Goal: Transaction & Acquisition: Purchase product/service

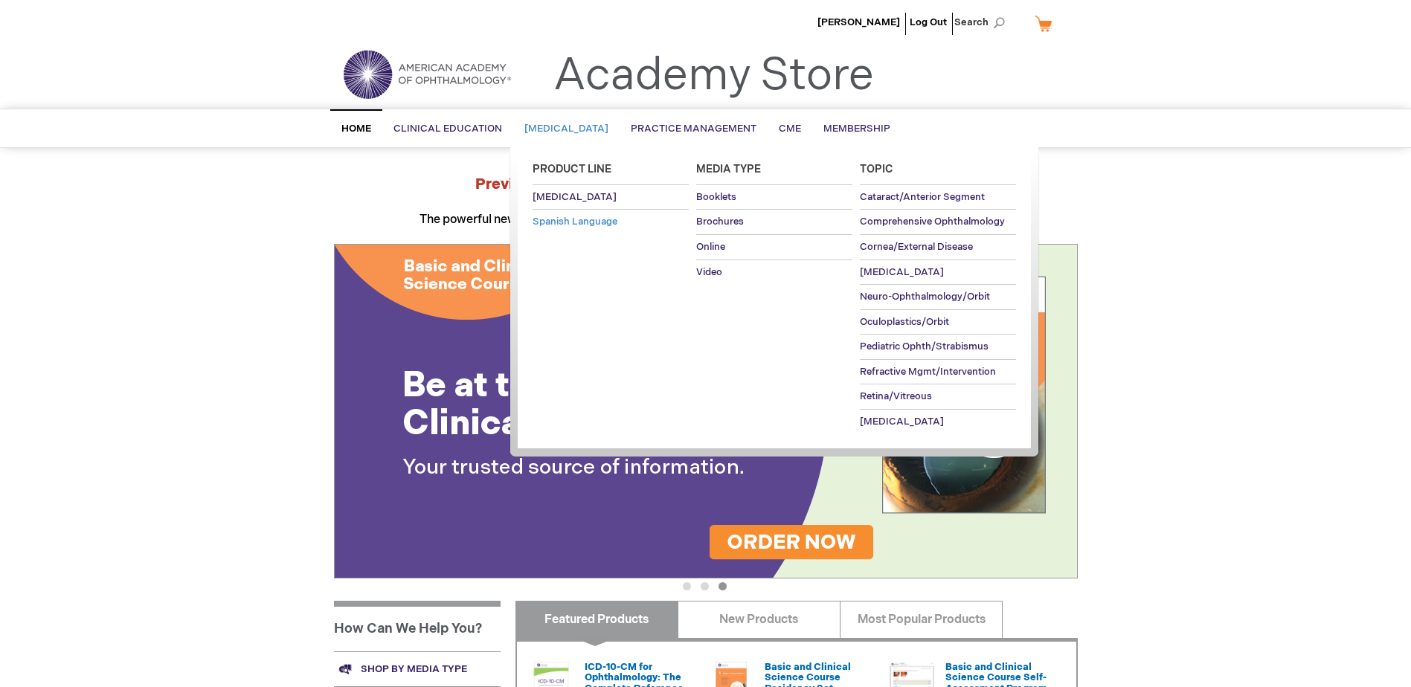
click at [592, 216] on span "Spanish Language" at bounding box center [575, 222] width 85 height 12
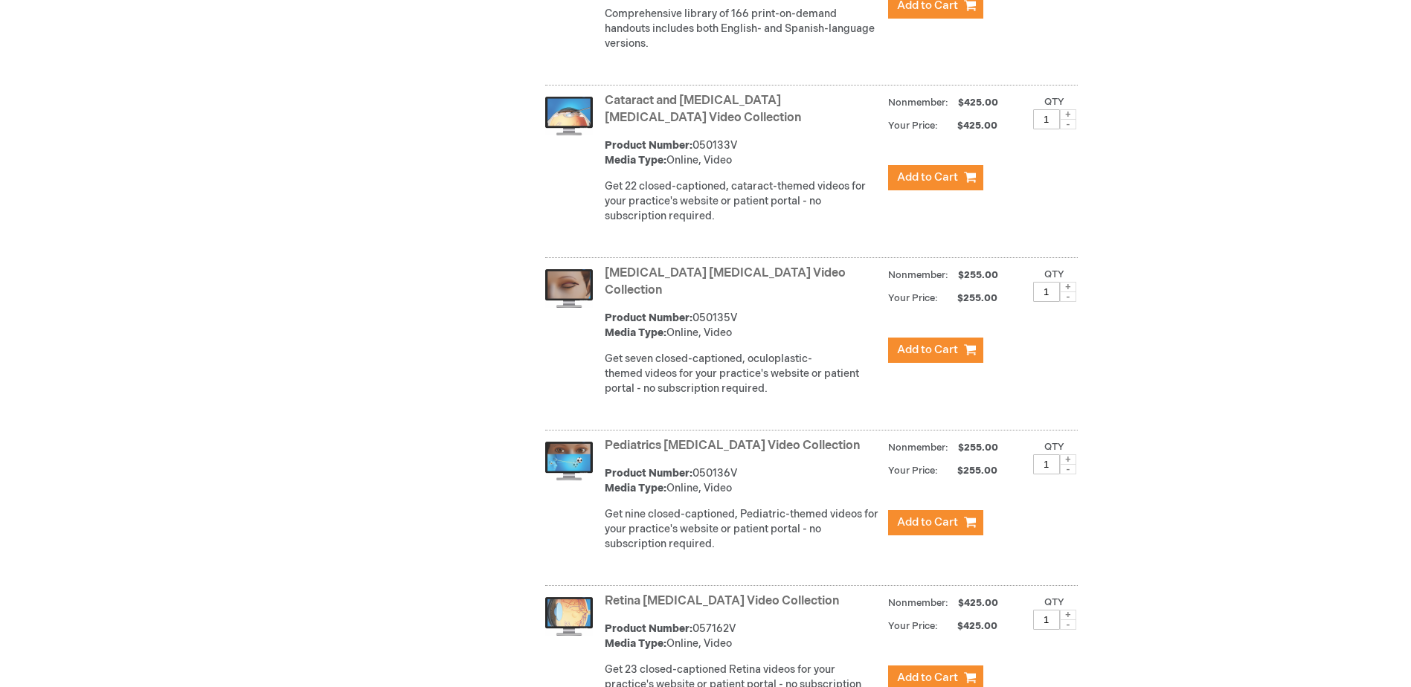
scroll to position [1725, 0]
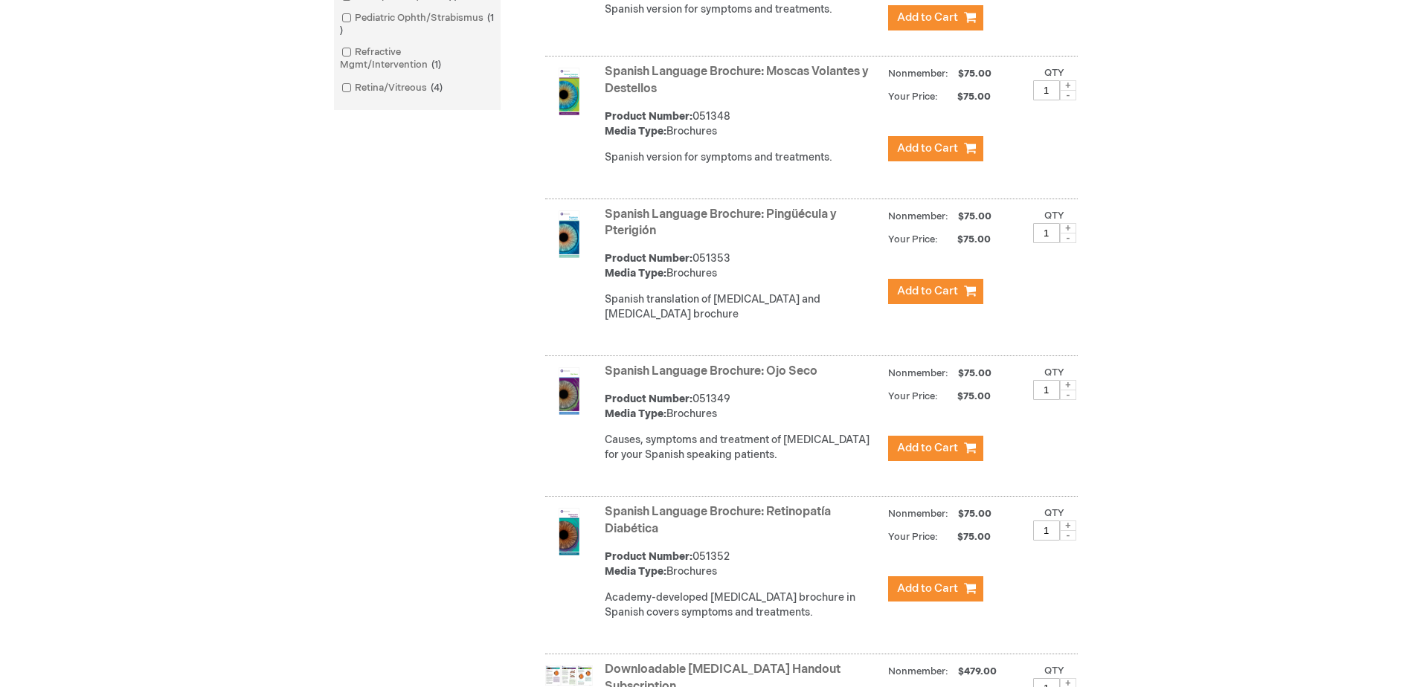
click at [853, 379] on ol "Spanish Language Brochure: Catarata Product Number: 051345 Media Type: Brochure…" at bounding box center [797, 561] width 562 height 1841
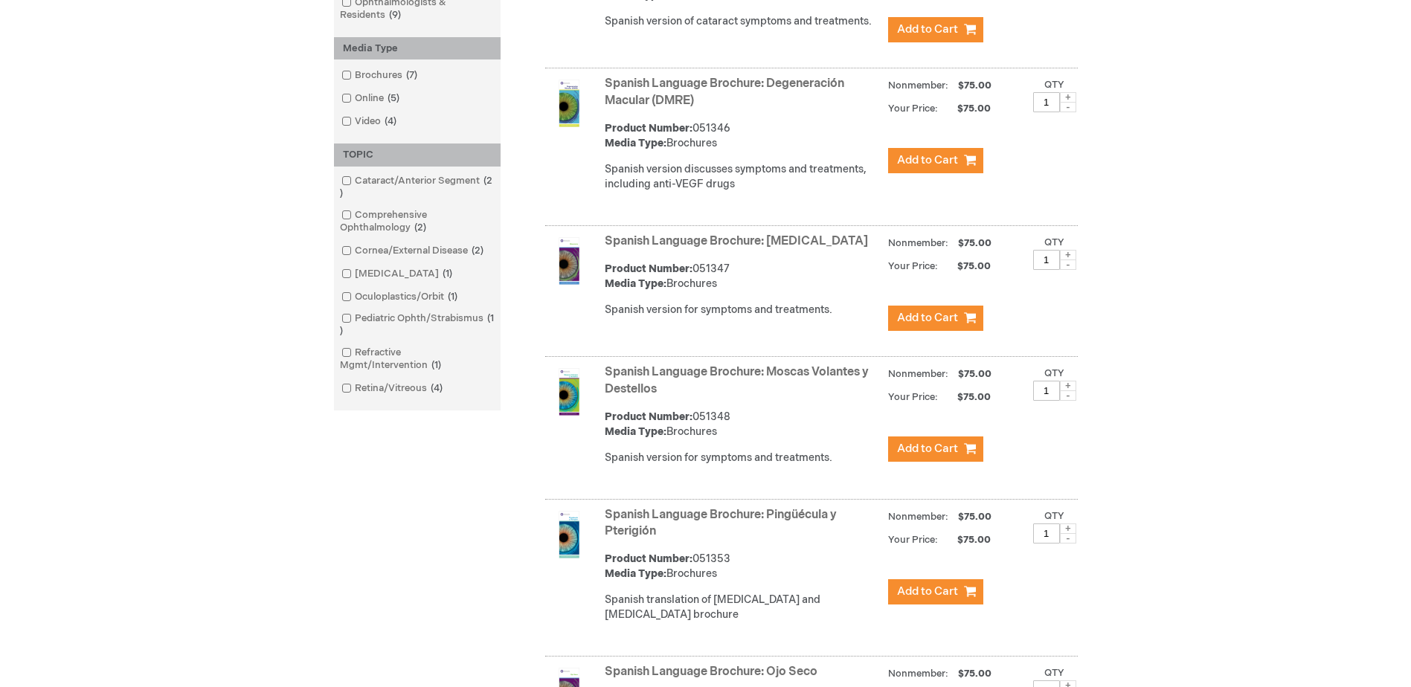
scroll to position [0, 0]
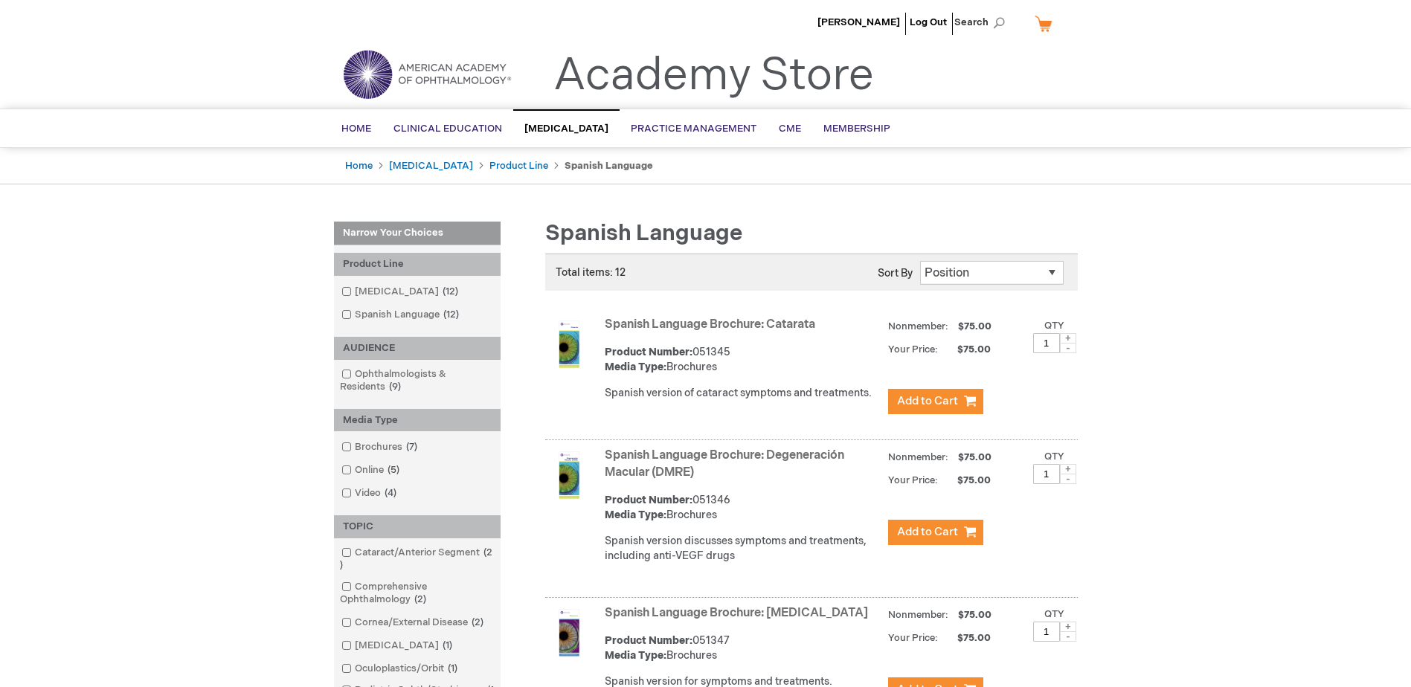
click at [829, 409] on div "Spanish Language Brochure: Catarata Product Number: 051345 Media Type: Brochure…" at bounding box center [841, 365] width 473 height 104
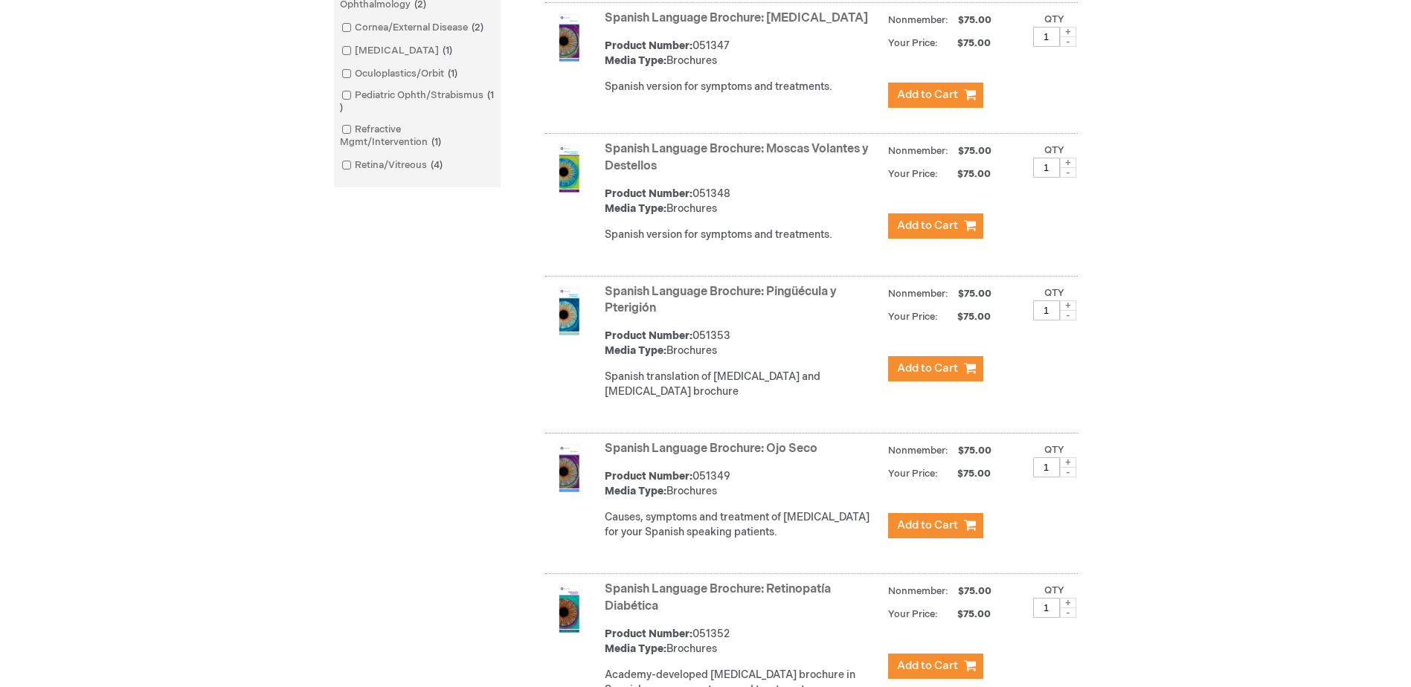
scroll to position [818, 0]
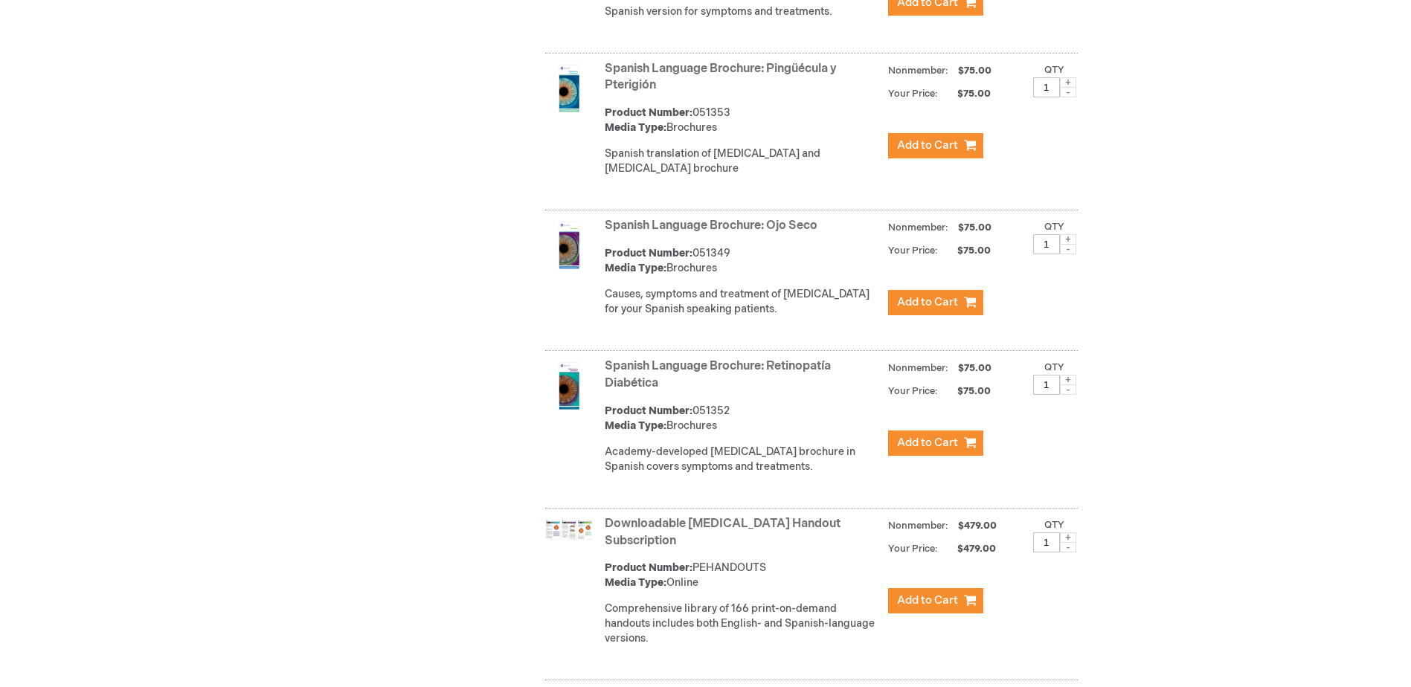
click at [1165, 503] on div "[PERSON_NAME] Log Out Search My Cart CLOSE RECENTLY ADDED ITEM(S) Close There a…" at bounding box center [705, 388] width 1411 height 2413
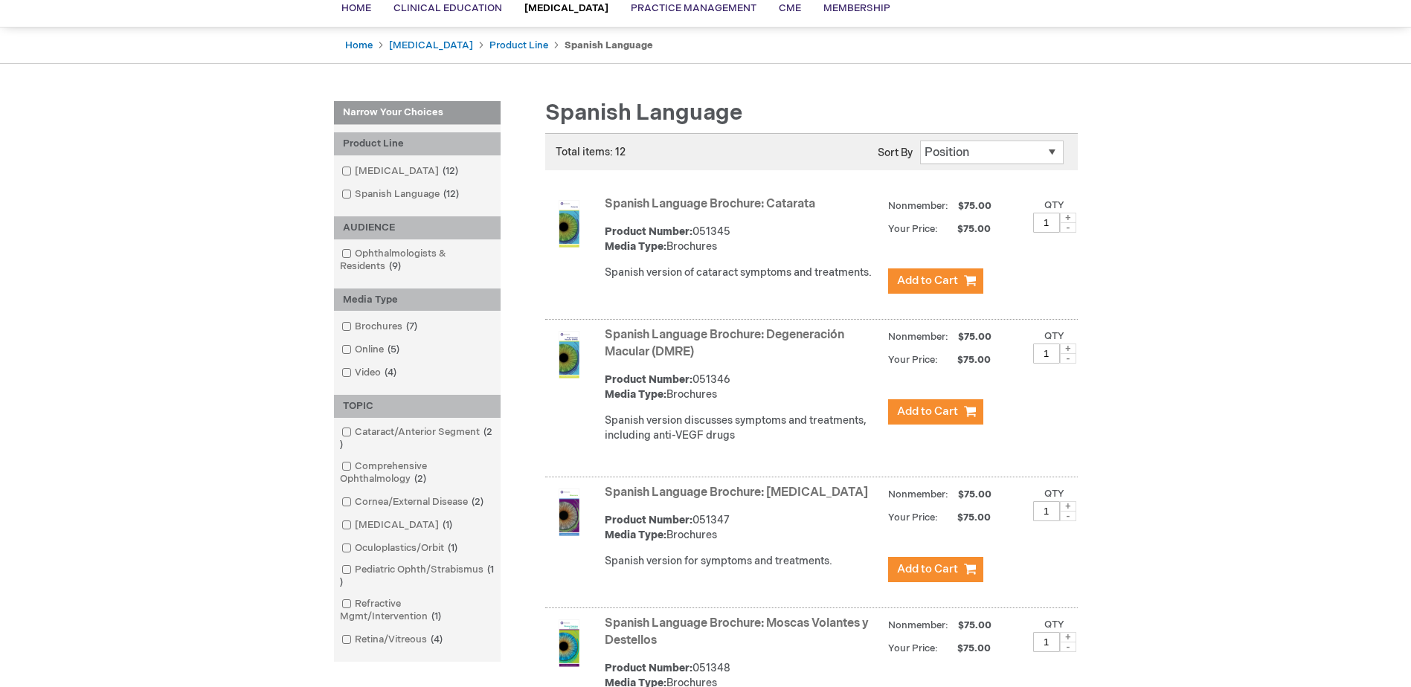
scroll to position [74, 0]
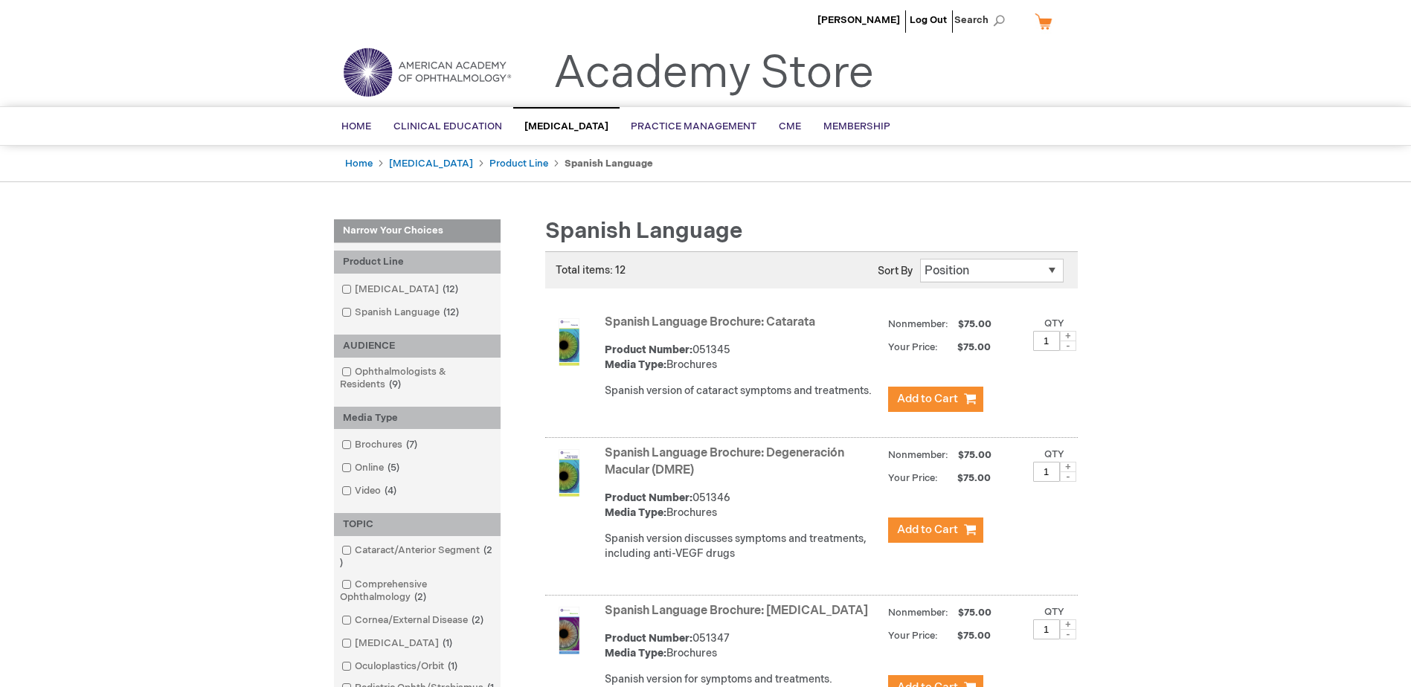
scroll to position [0, 0]
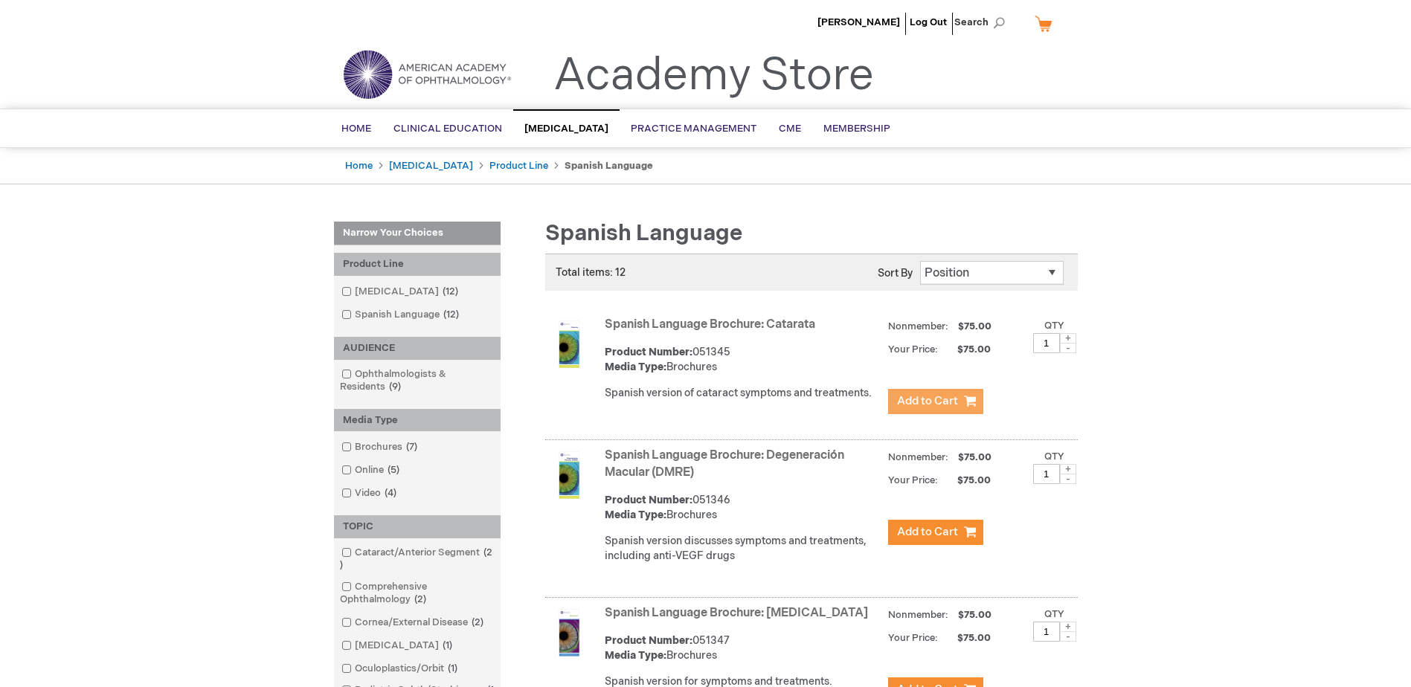
click at [944, 408] on span "Add to Cart" at bounding box center [927, 401] width 61 height 14
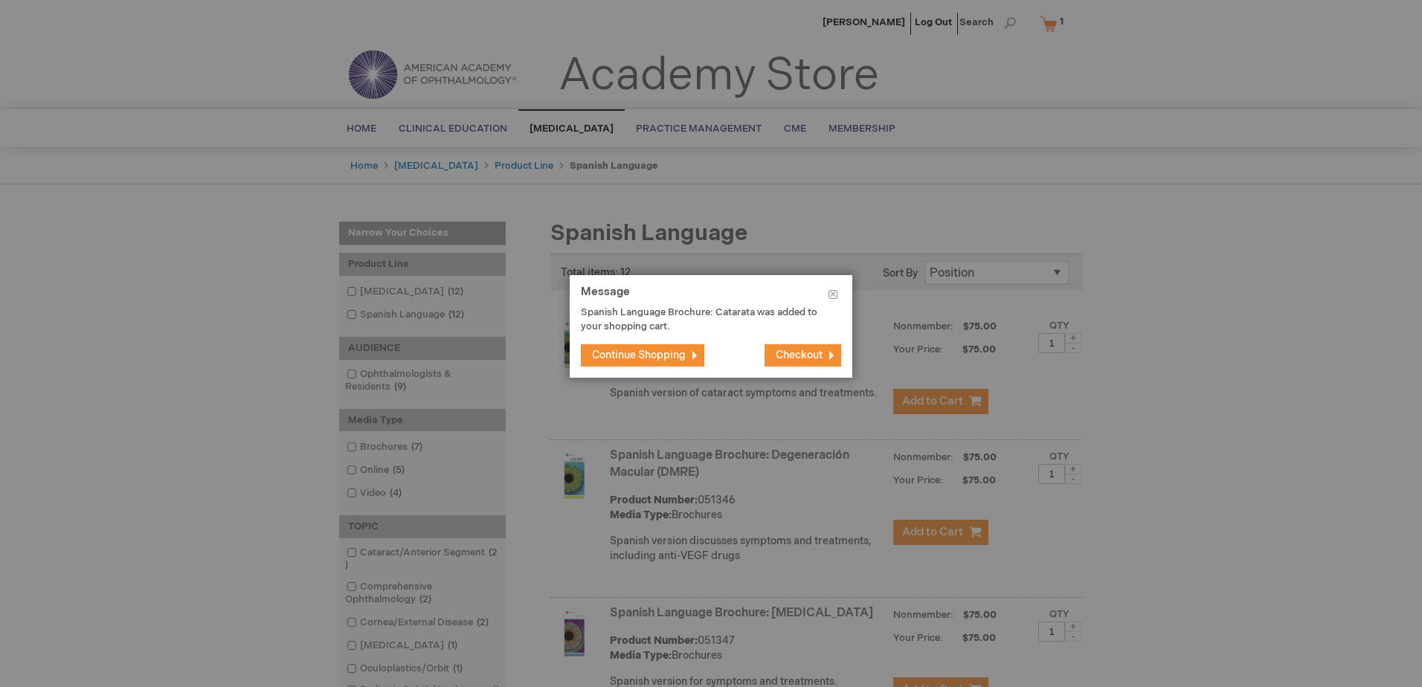
click at [658, 356] on span "Continue Shopping" at bounding box center [639, 355] width 94 height 13
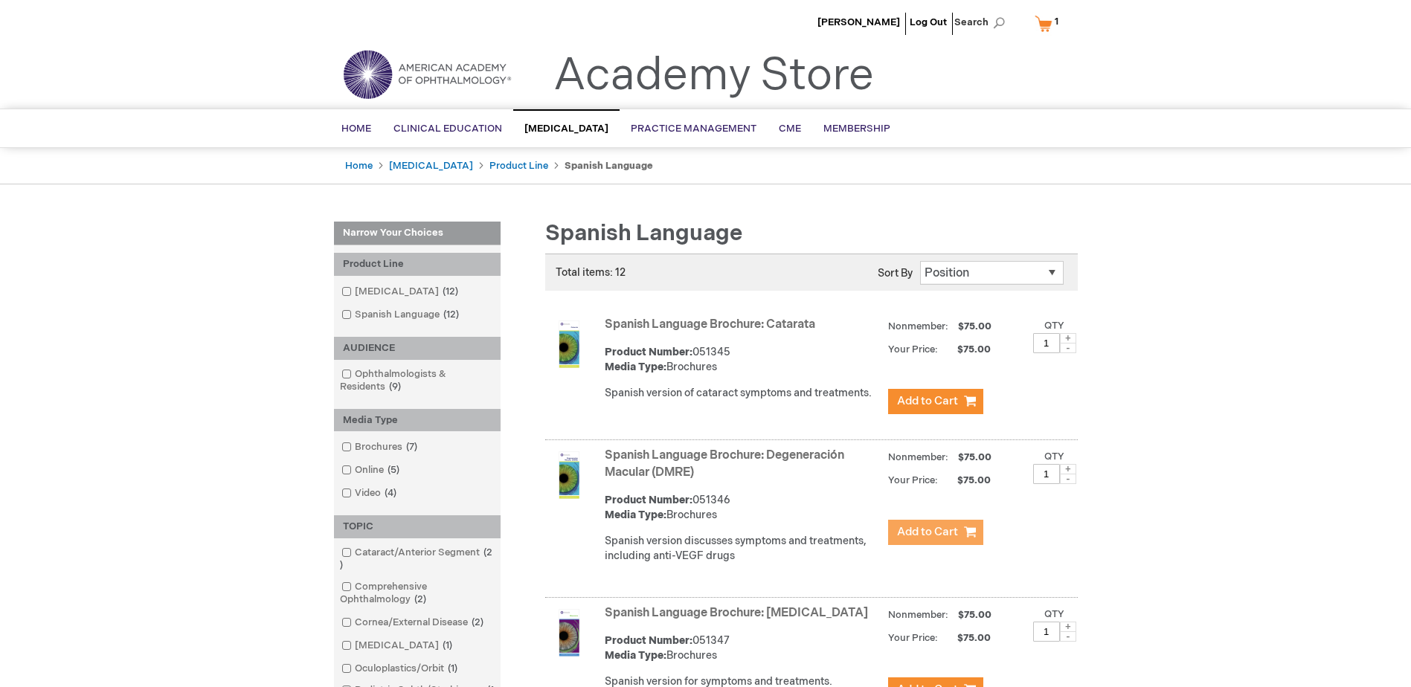
click at [935, 530] on span "Add to Cart" at bounding box center [927, 532] width 61 height 14
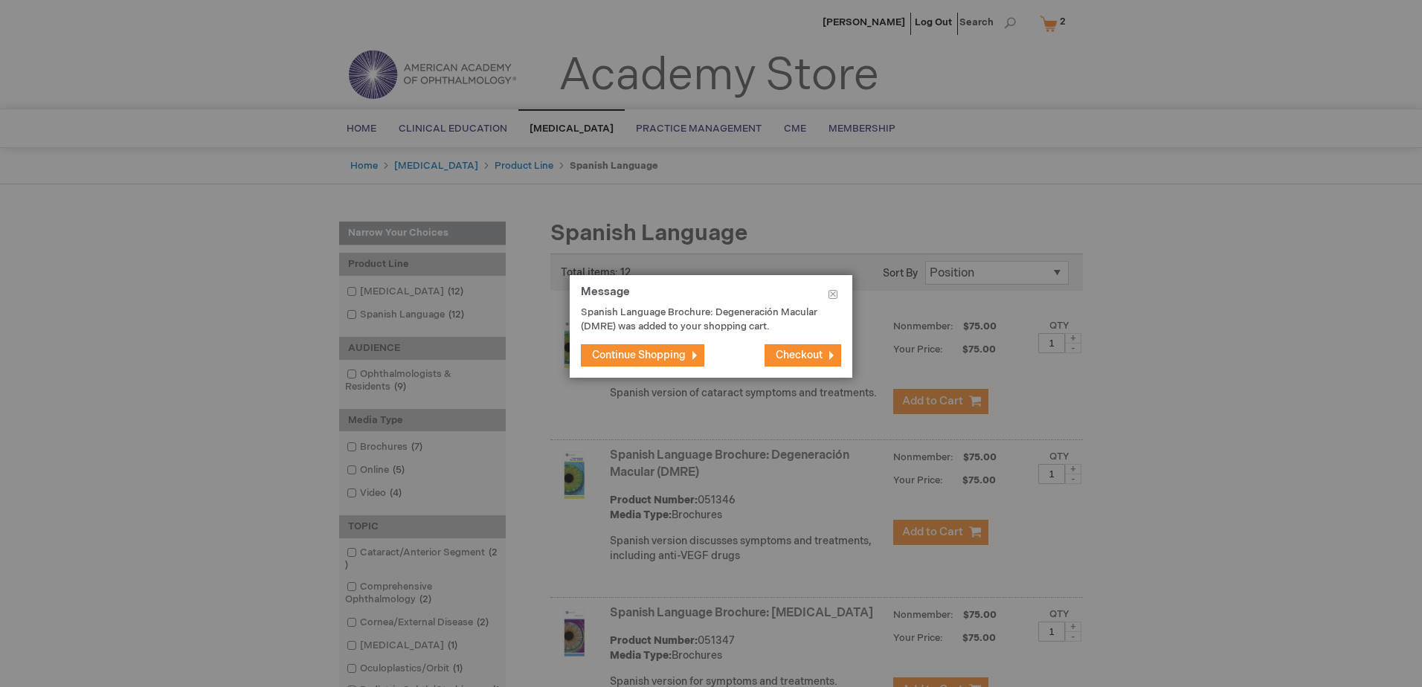
click at [652, 360] on span "Continue Shopping" at bounding box center [639, 355] width 94 height 13
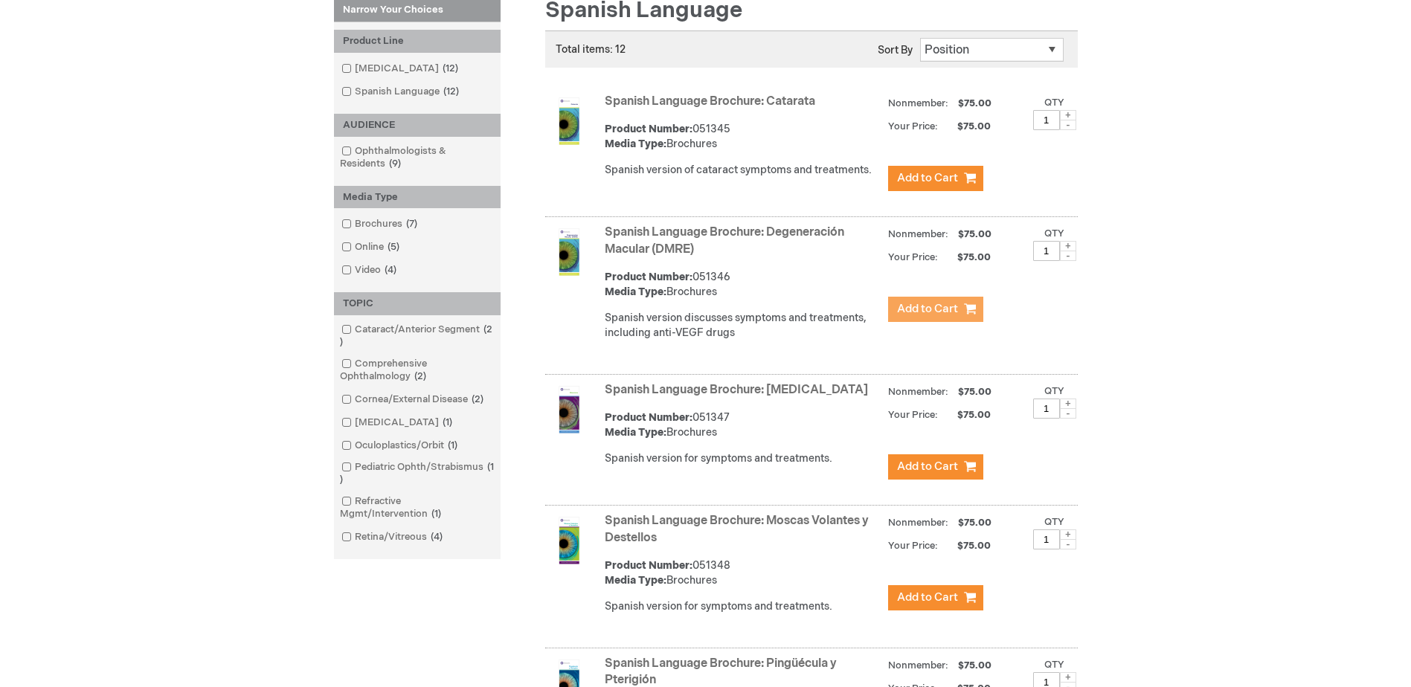
scroll to position [521, 0]
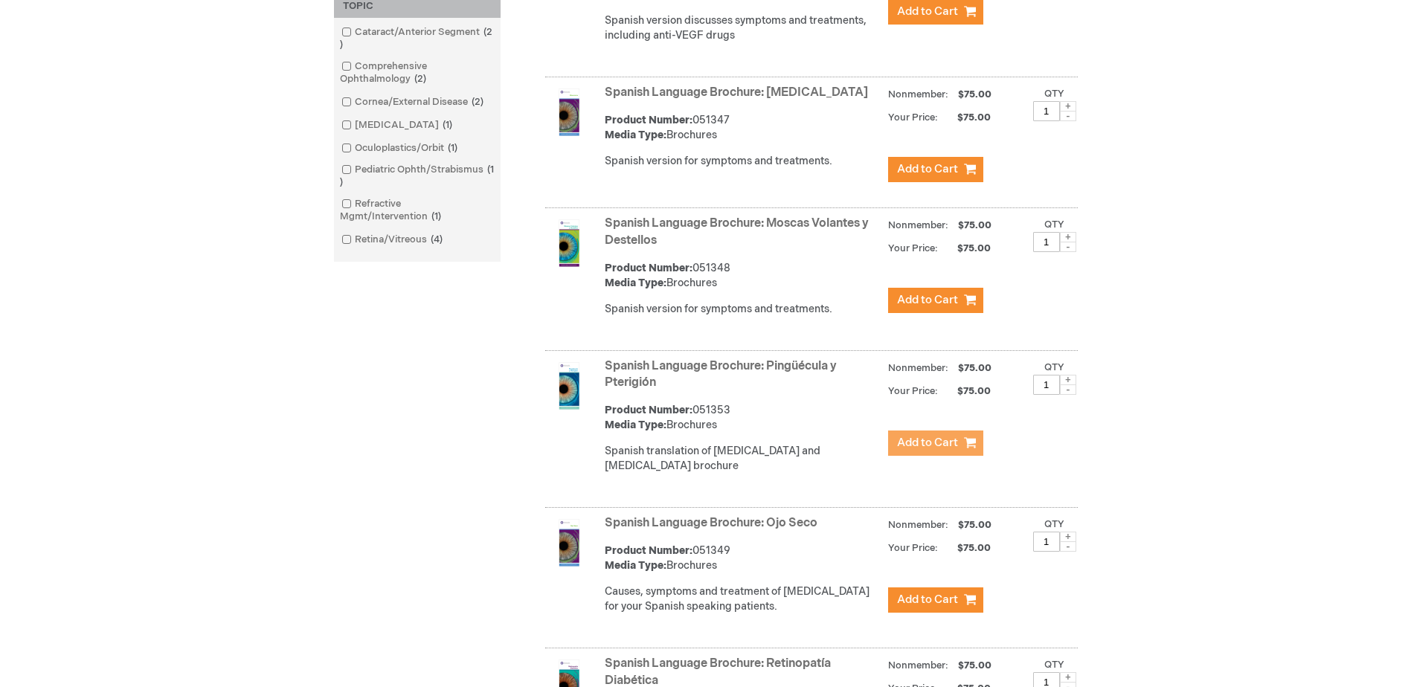
click at [945, 450] on button "Add to Cart" at bounding box center [935, 443] width 95 height 25
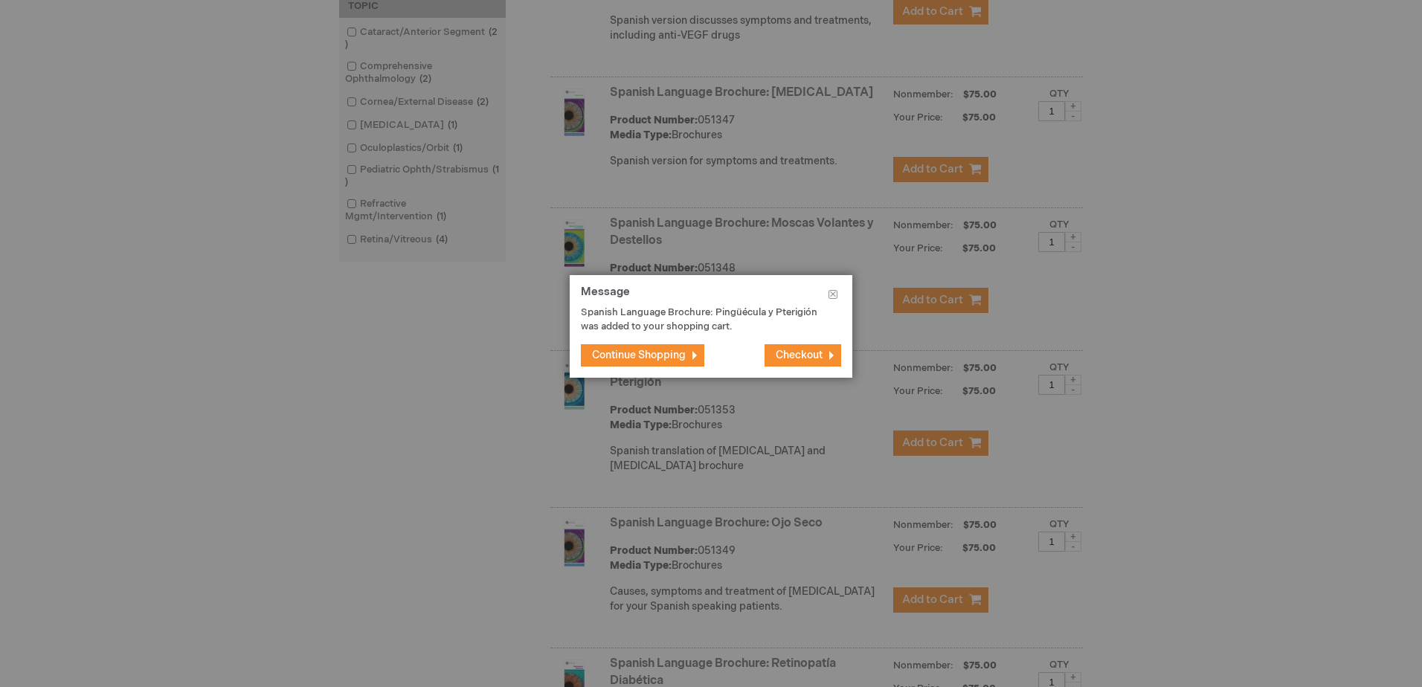
click at [662, 354] on span "Continue Shopping" at bounding box center [639, 355] width 94 height 13
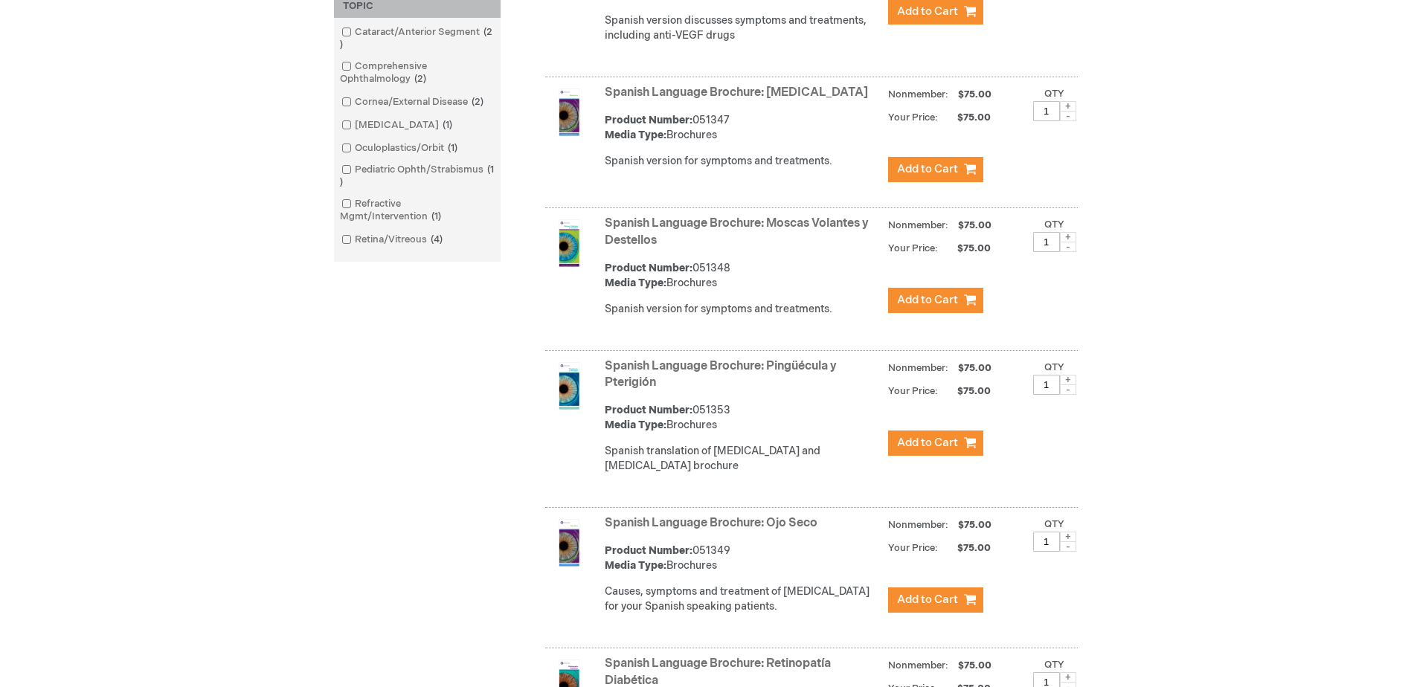
click at [1267, 449] on div "Lorry Duncan Log Out Search My Cart 3 3 items CLOSE RECENTLY ADDED ITEM(S) Clos…" at bounding box center [705, 685] width 1411 height 2413
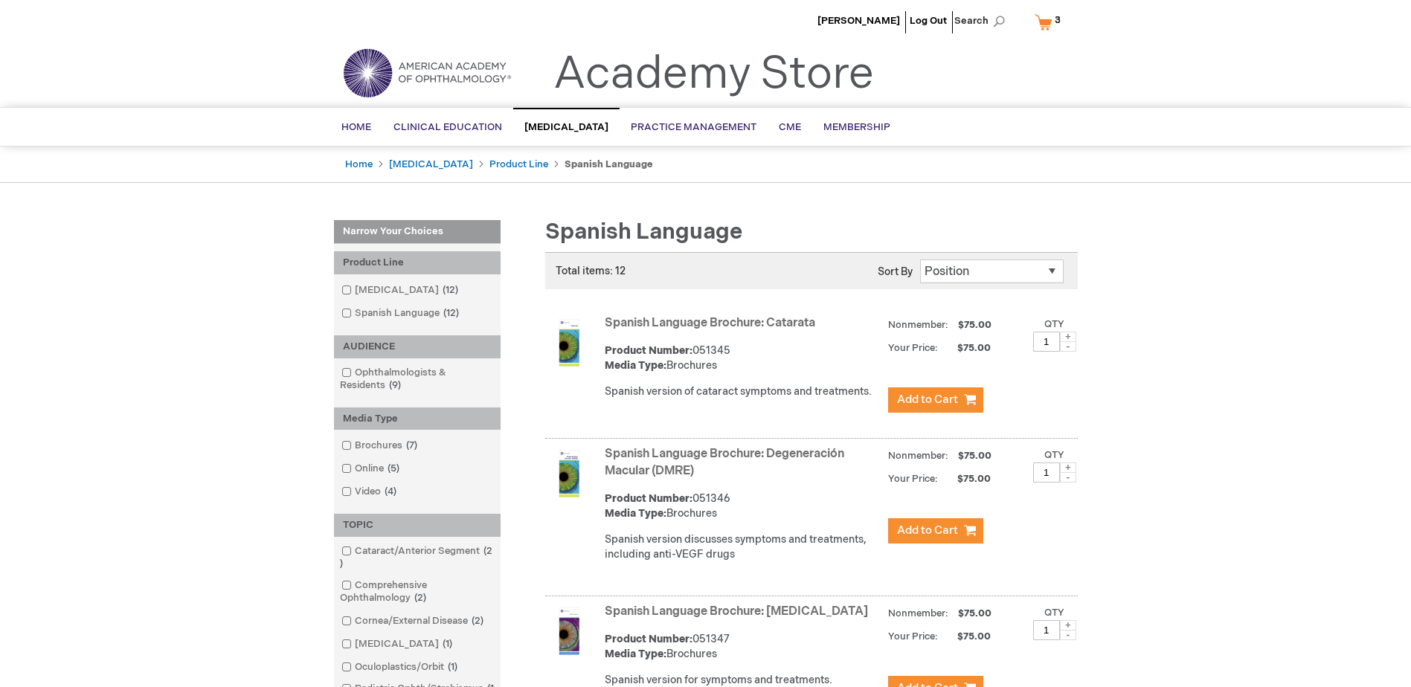
scroll to position [0, 0]
click at [1049, 20] on link "My Cart 3 3 items" at bounding box center [1051, 23] width 39 height 26
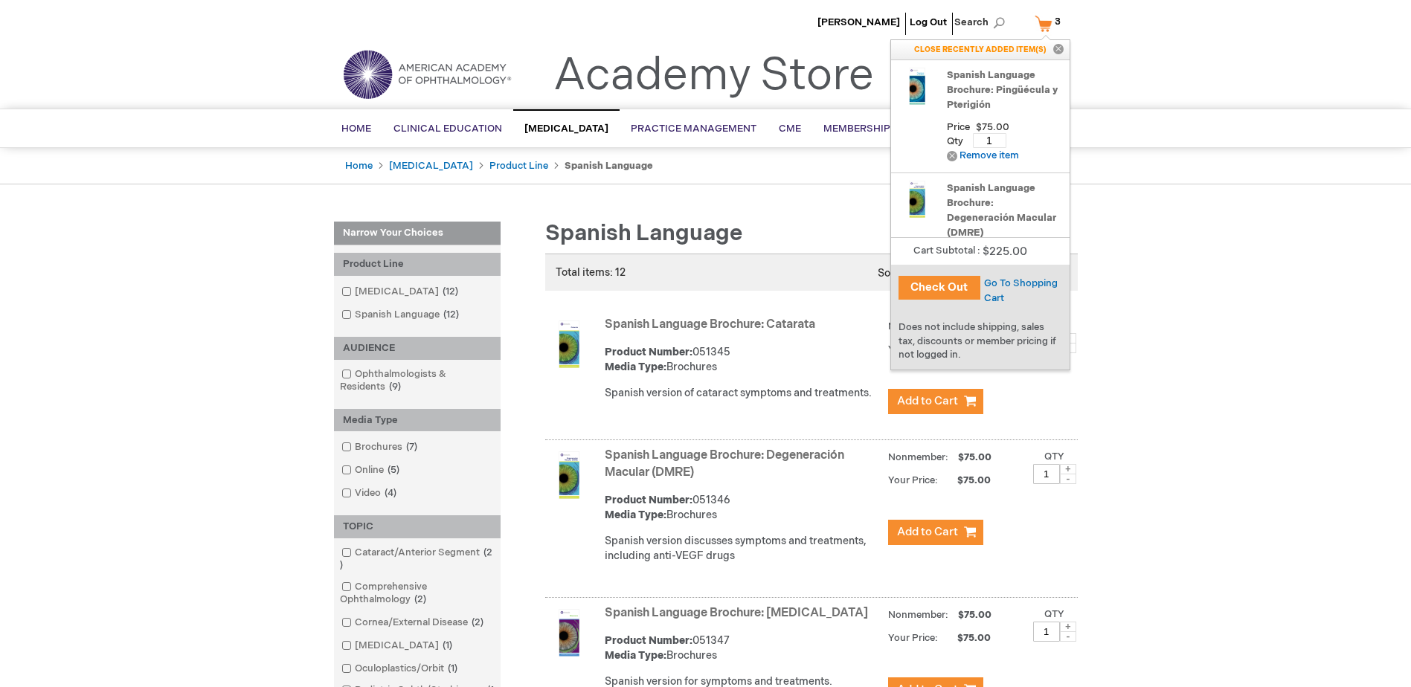
click at [943, 292] on button "Check Out" at bounding box center [940, 288] width 82 height 24
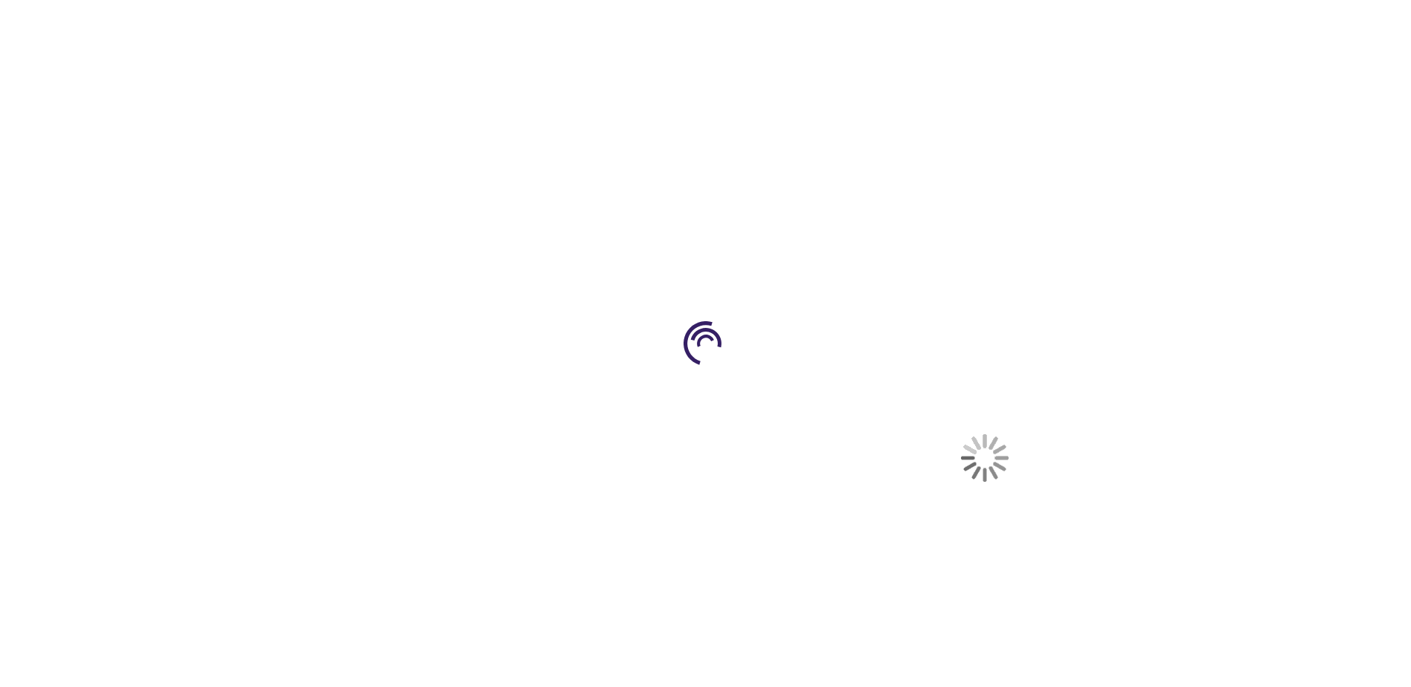
select select "US"
select select "12"
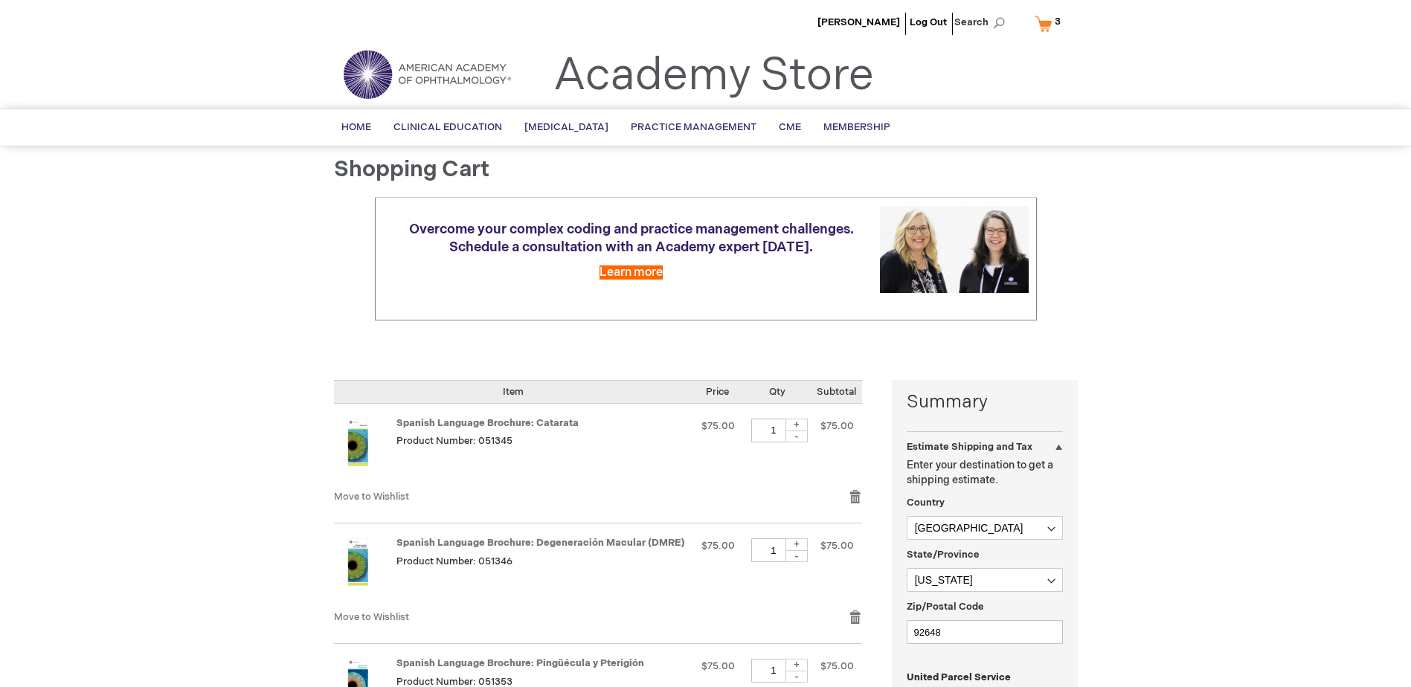
click at [1181, 368] on div "Lorry Duncan Log Out Search My Cart 3 3 items CLOSE RECENTLY ADDED ITEM(S) Clos…" at bounding box center [705, 653] width 1411 height 1306
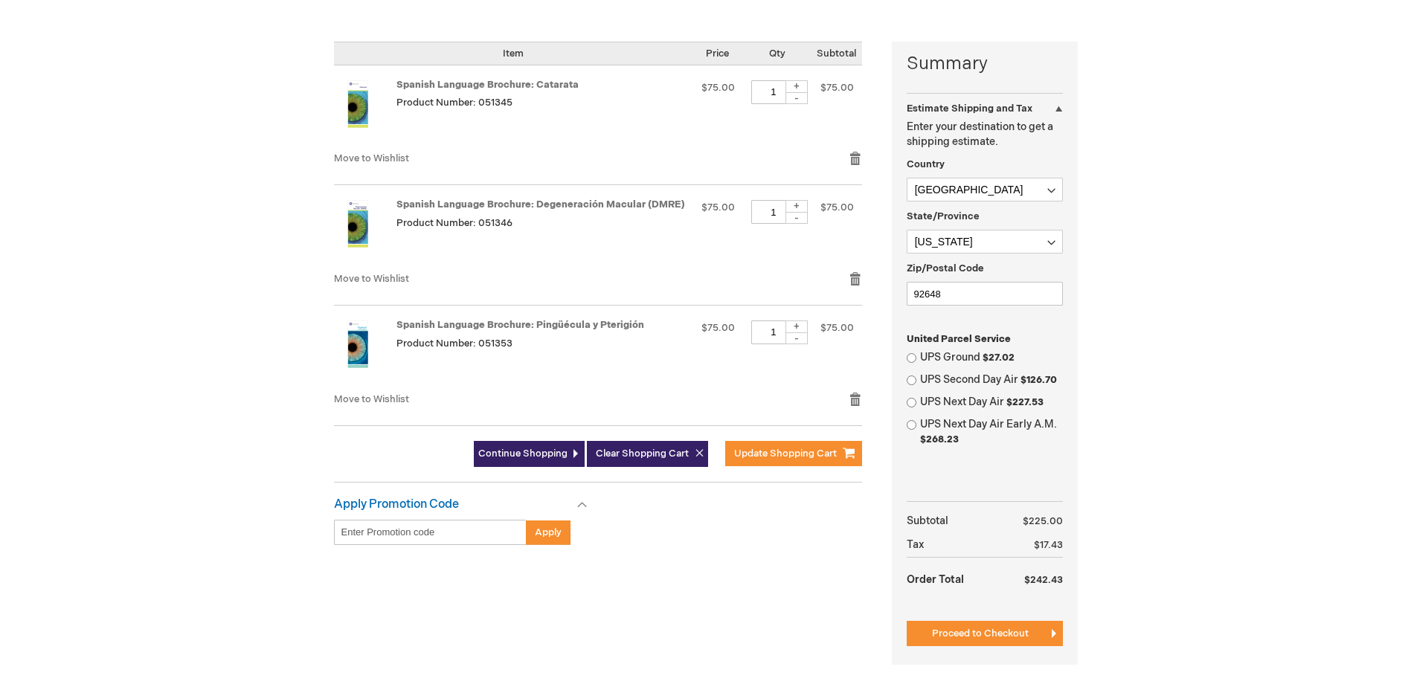
scroll to position [372, 0]
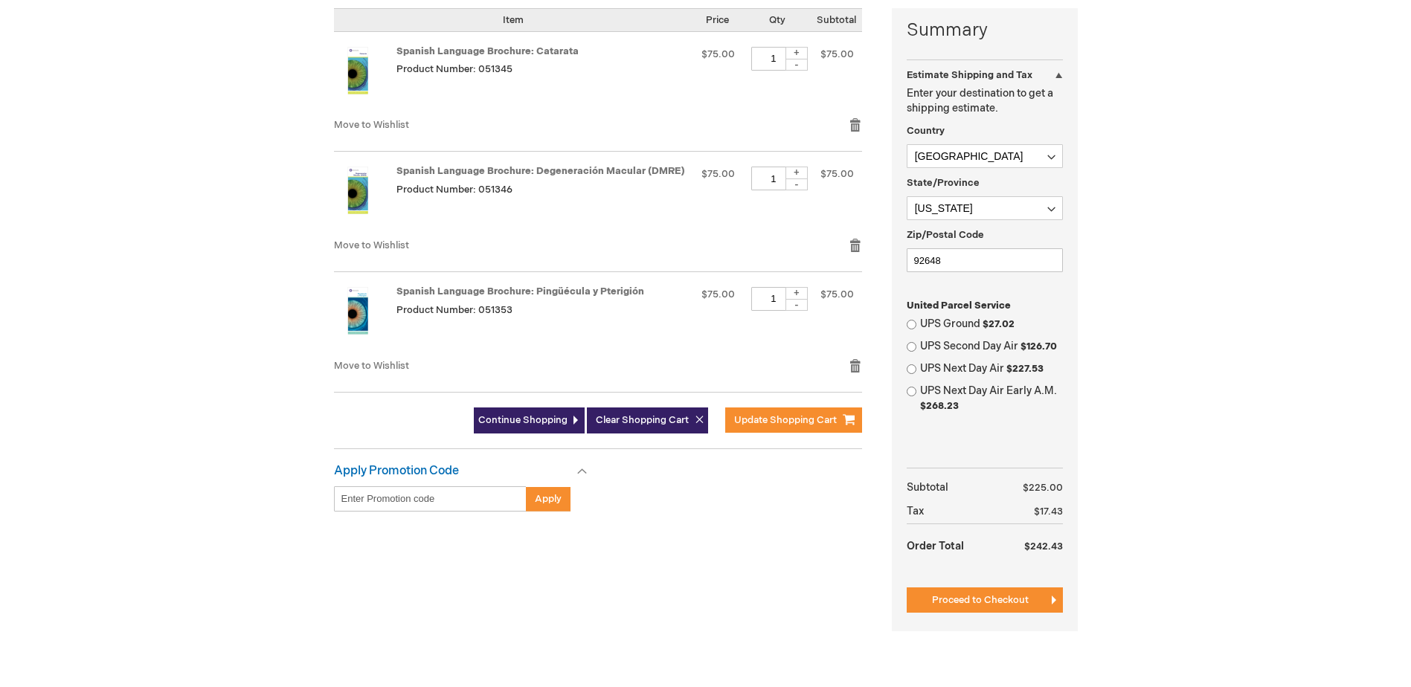
click at [799, 52] on div "+" at bounding box center [797, 53] width 22 height 13
type input "2"
click at [773, 425] on span "Update Shopping Cart" at bounding box center [785, 420] width 103 height 12
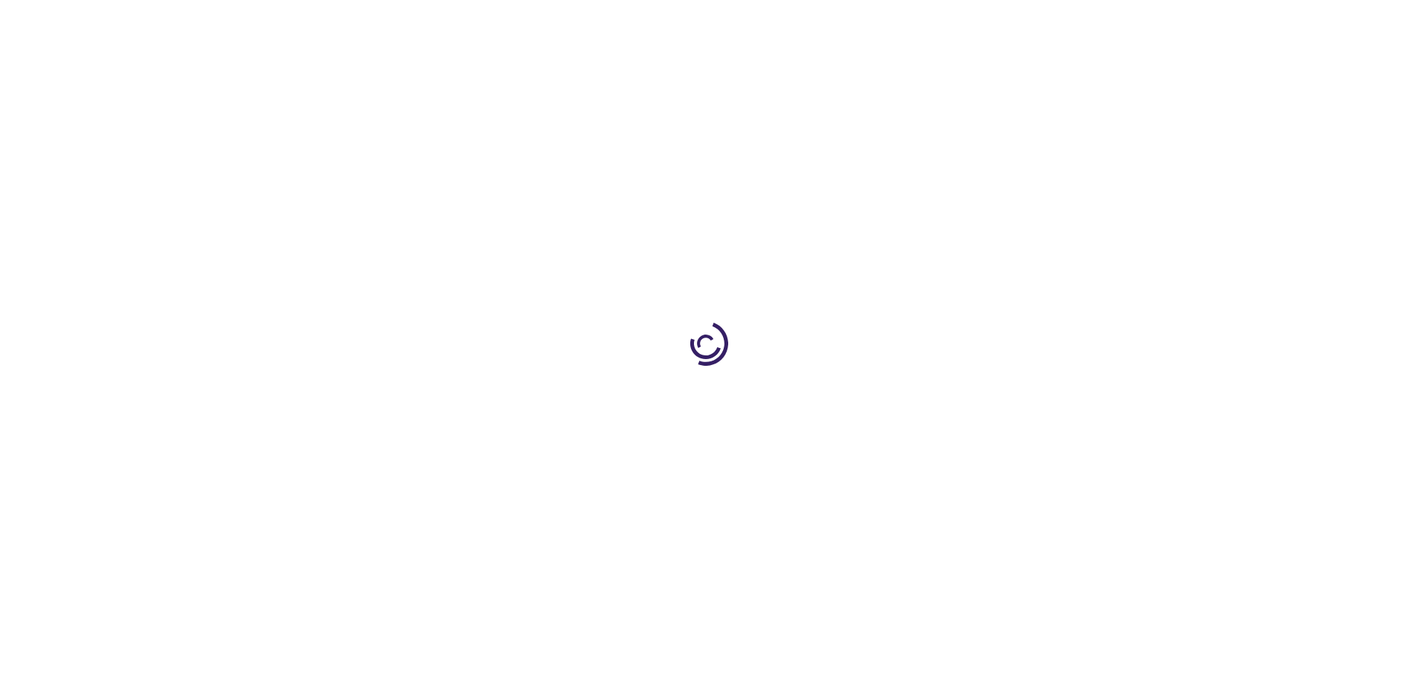
select select "US"
select select "12"
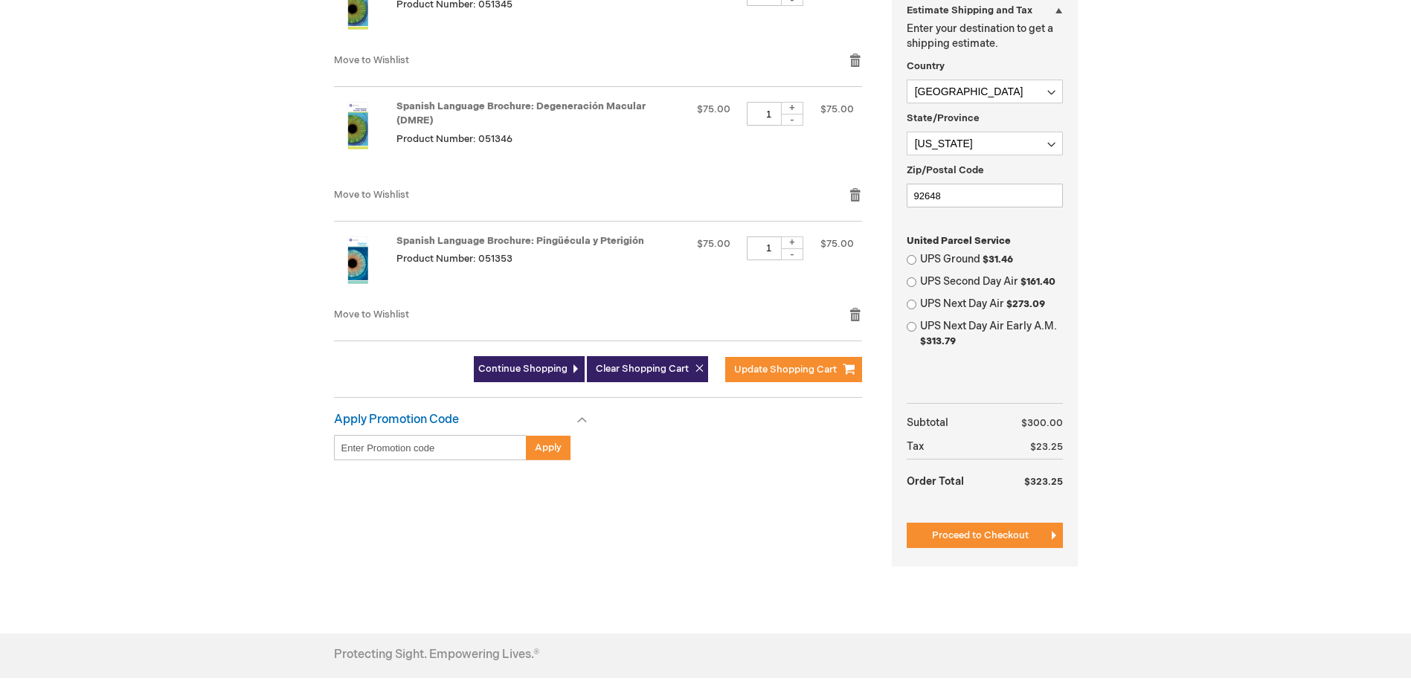
scroll to position [446, 0]
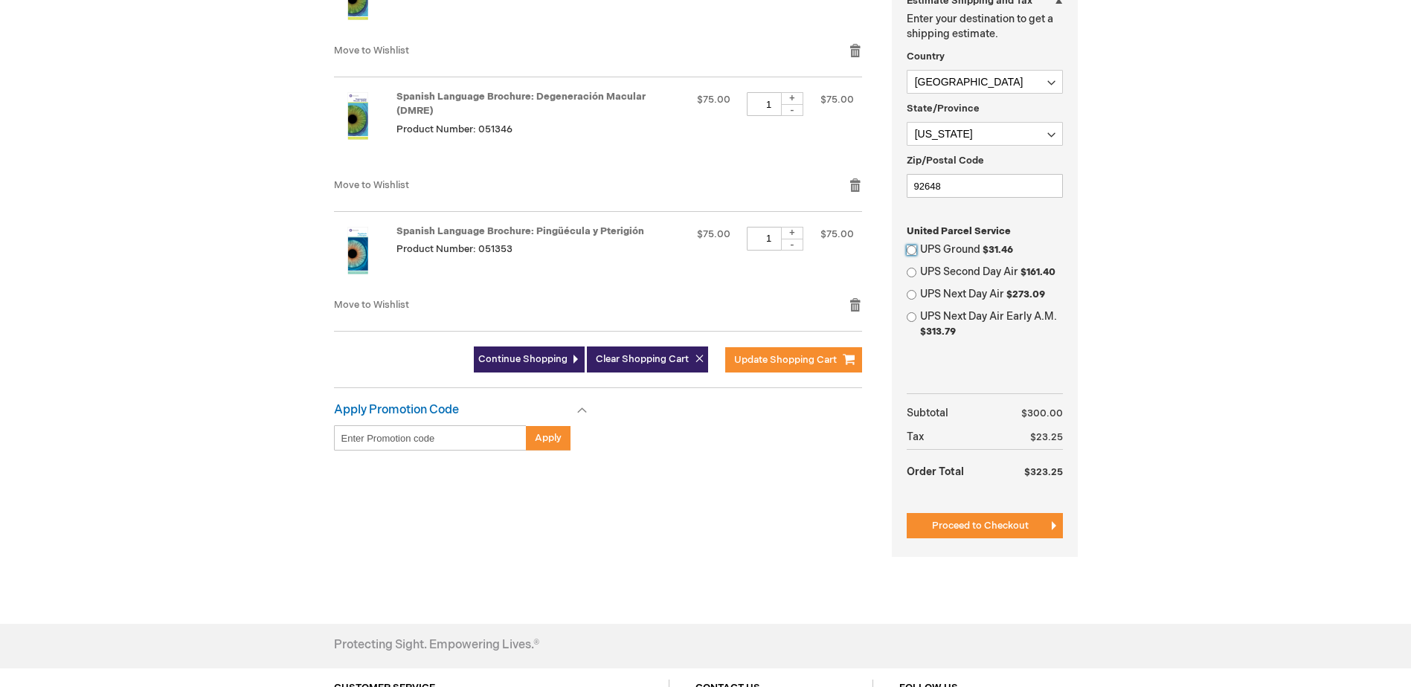
click at [912, 247] on input "UPS Ground $31.46" at bounding box center [912, 251] width 10 height 10
radio input "true"
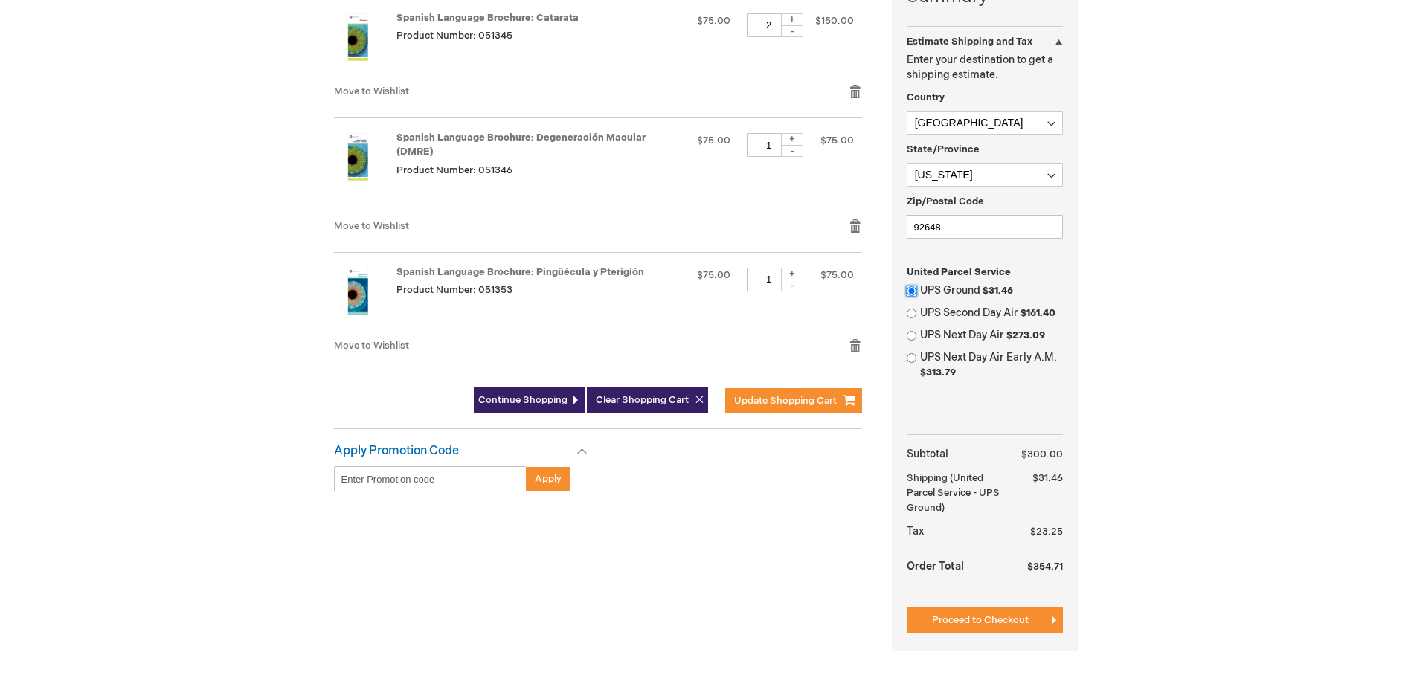
scroll to position [372, 0]
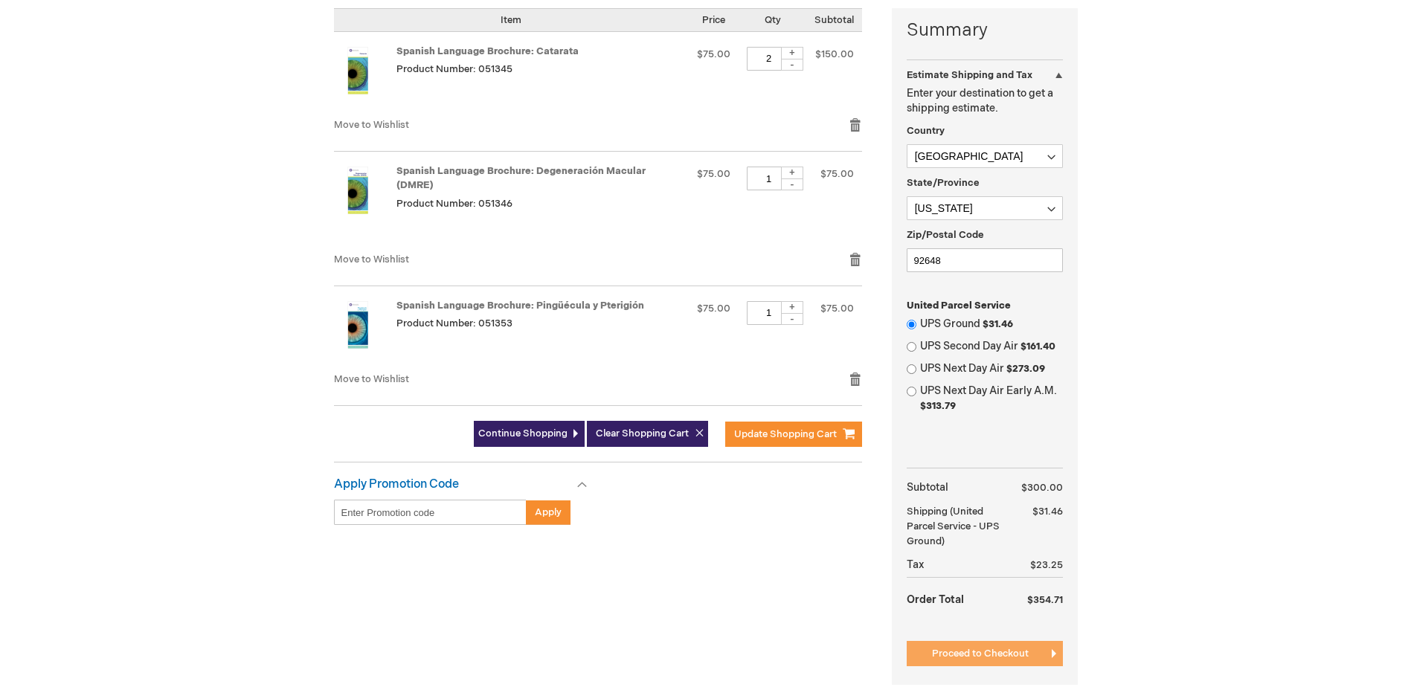
click at [987, 660] on span "Proceed to Checkout" at bounding box center [980, 654] width 97 height 12
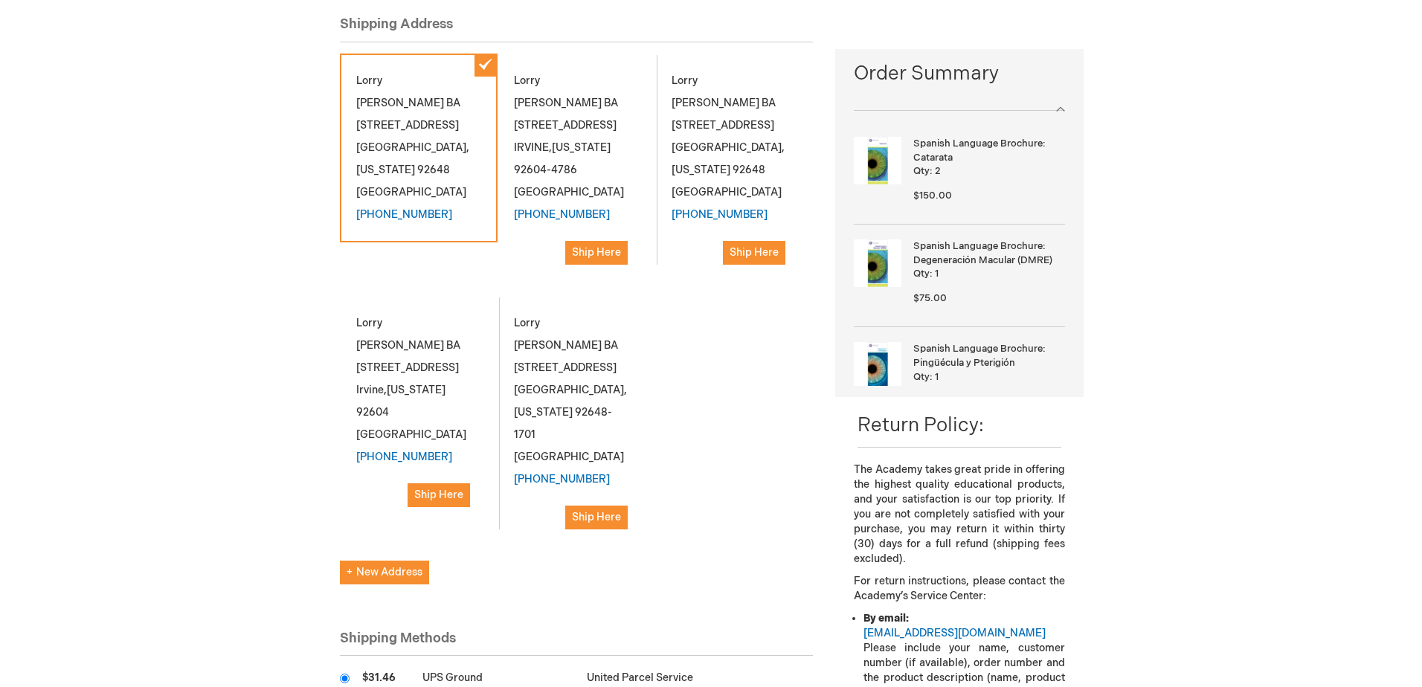
scroll to position [223, 0]
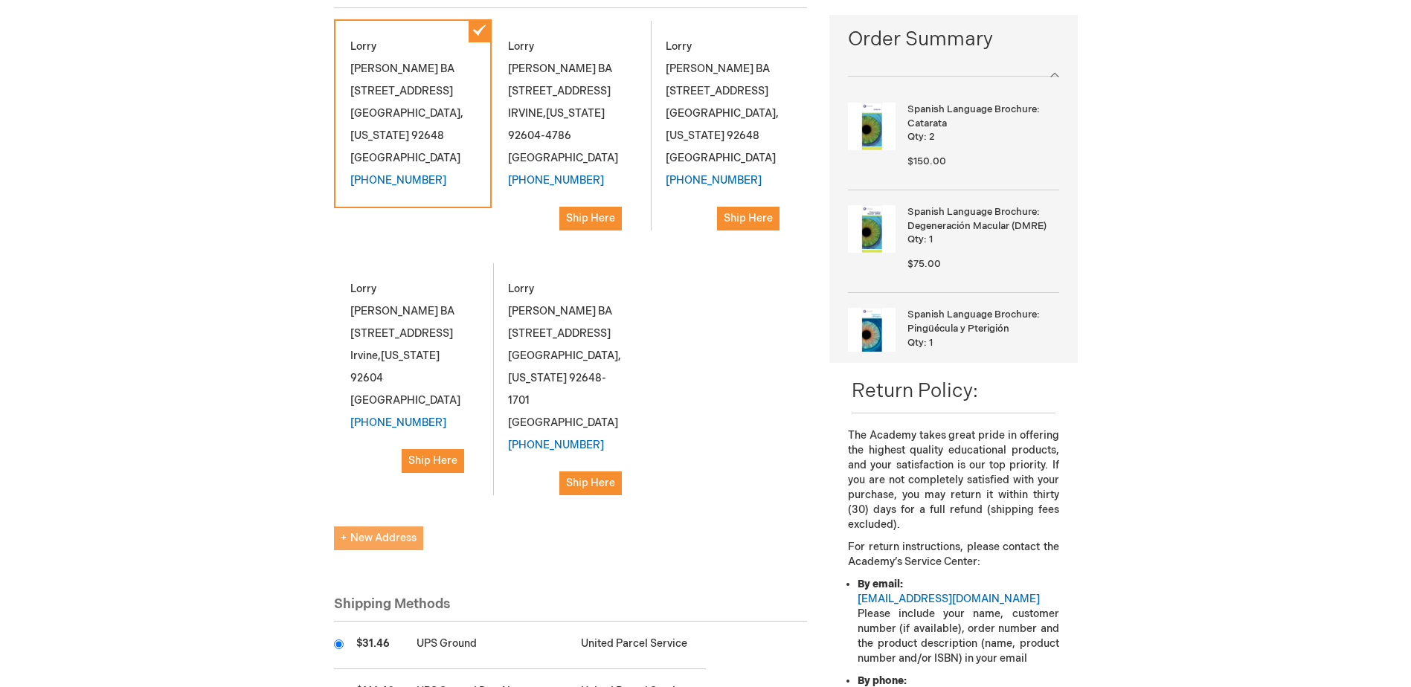
click at [407, 532] on span "New Address" at bounding box center [379, 538] width 76 height 13
select select "US"
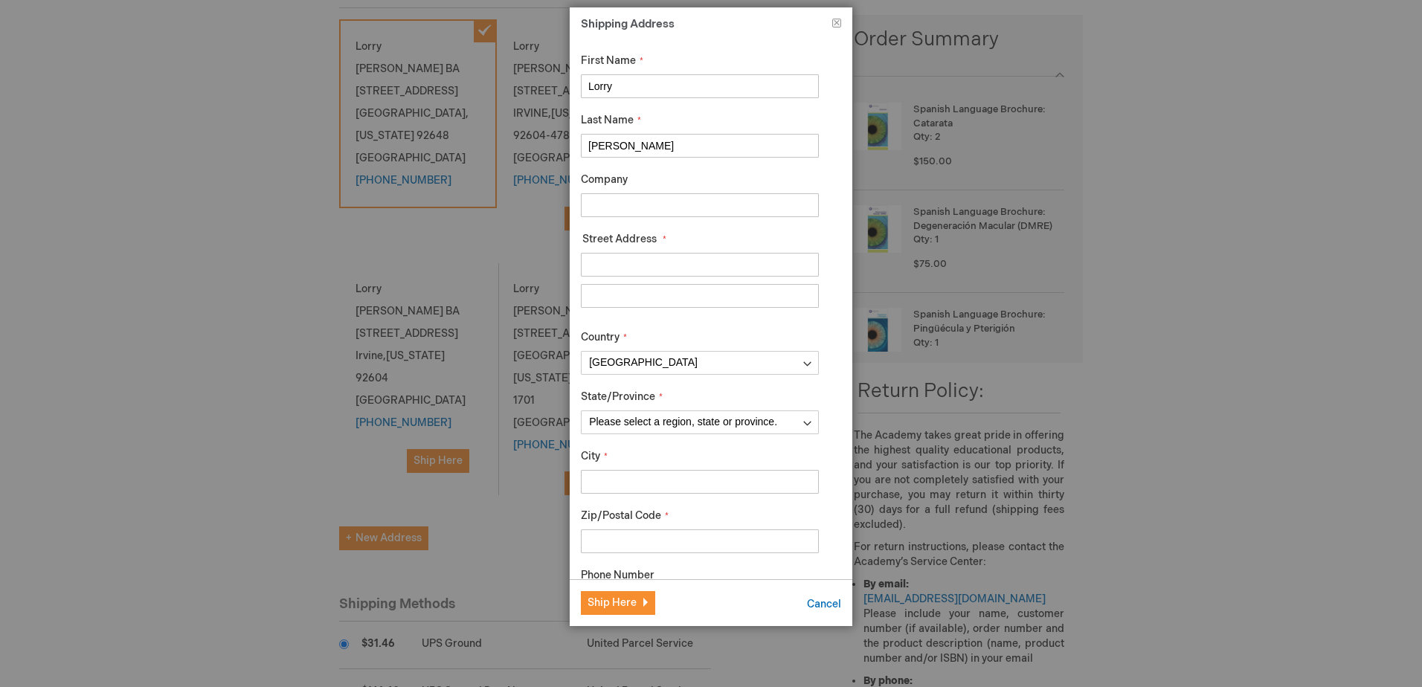
drag, startPoint x: 618, startPoint y: 90, endPoint x: 539, endPoint y: 94, distance: 78.9
type input "Beach Eye"
type input "Medical Group"
type input "2650 Elm Ave"
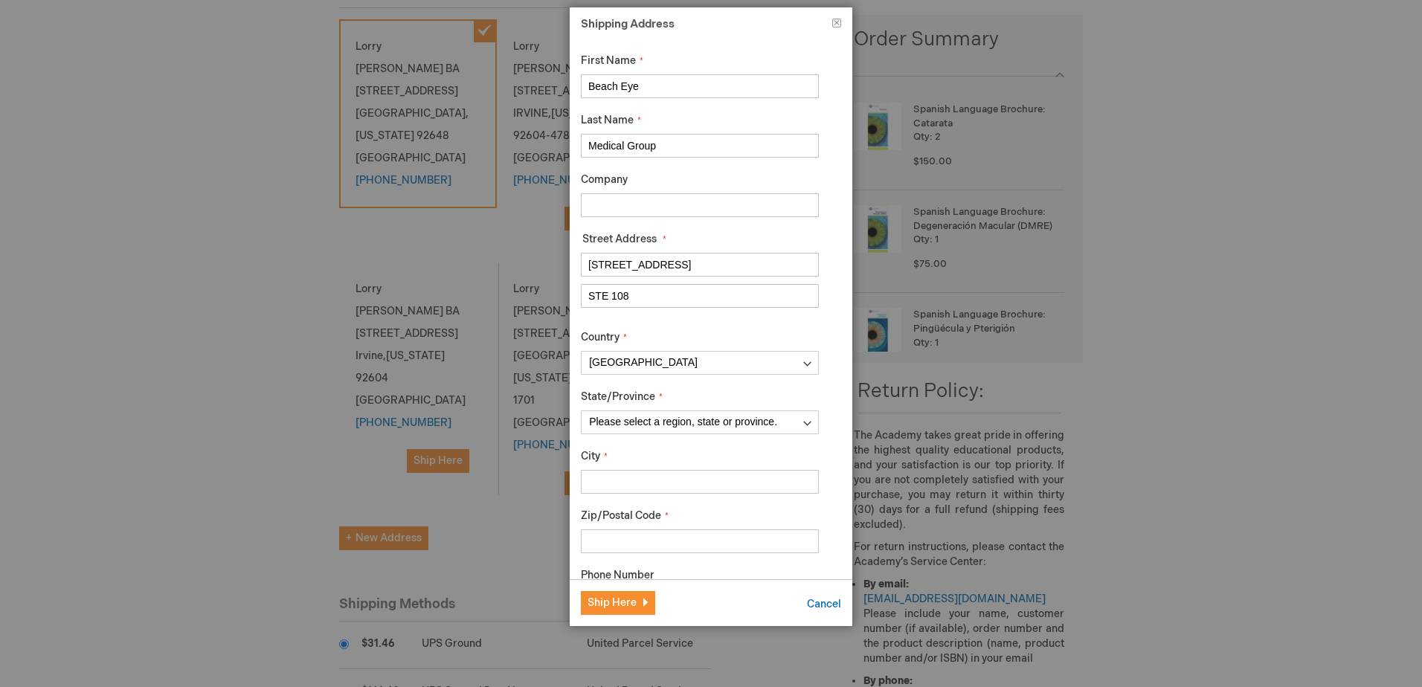
type input "STE 108"
select select "12"
type input "Long Beach"
type input "90806"
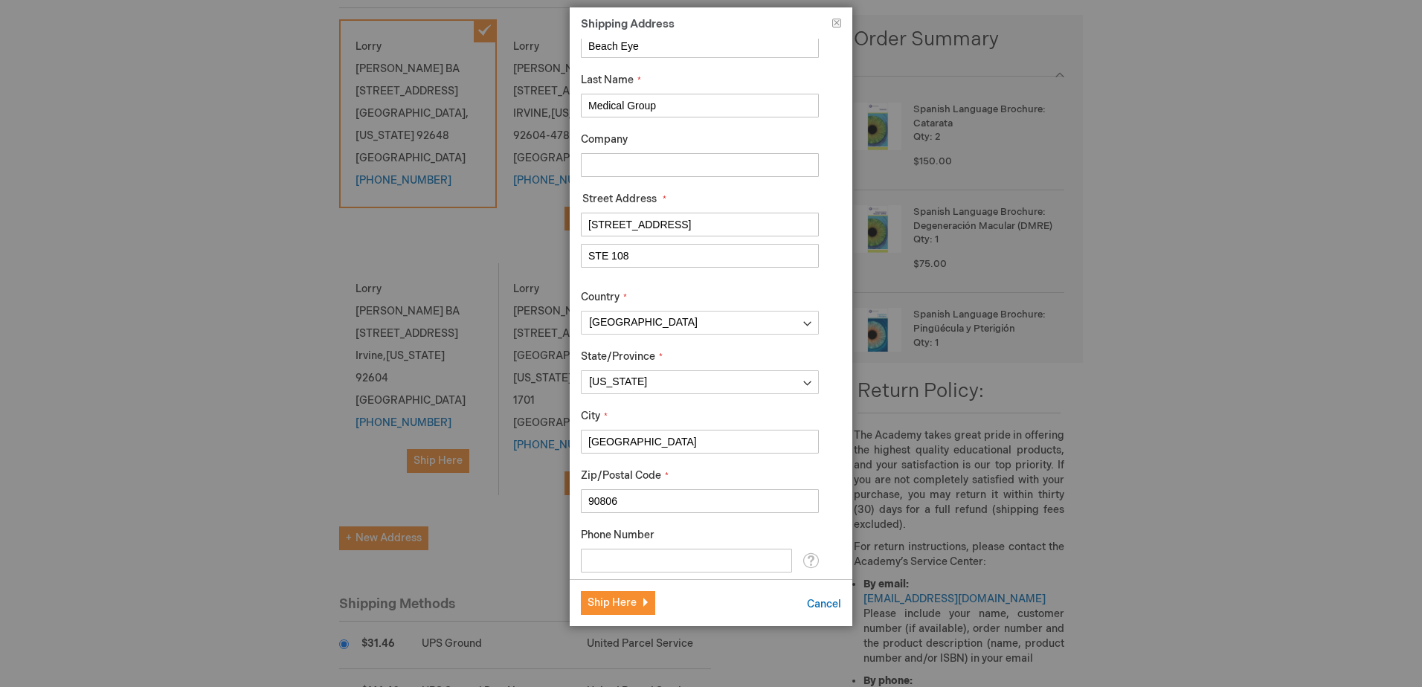
scroll to position [53, 0]
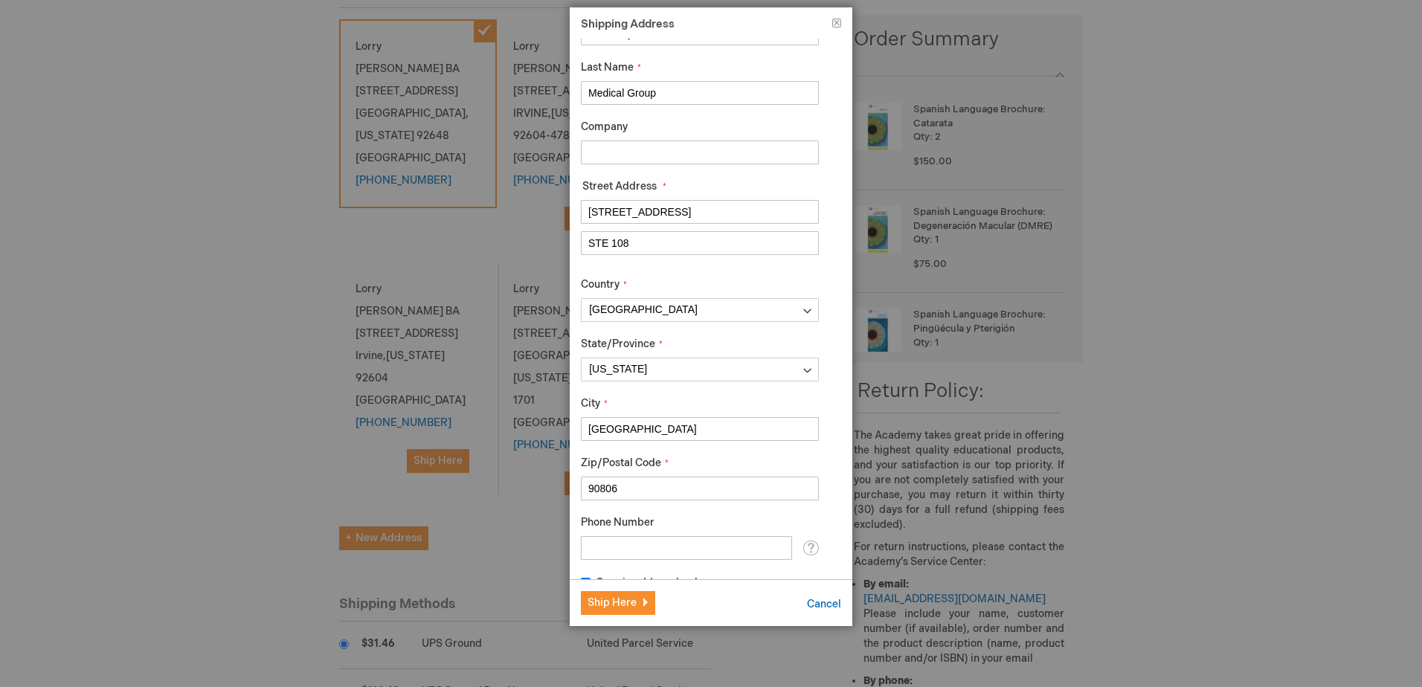
click at [702, 552] on input "Phone Number" at bounding box center [686, 548] width 211 height 24
type input "7149659696"
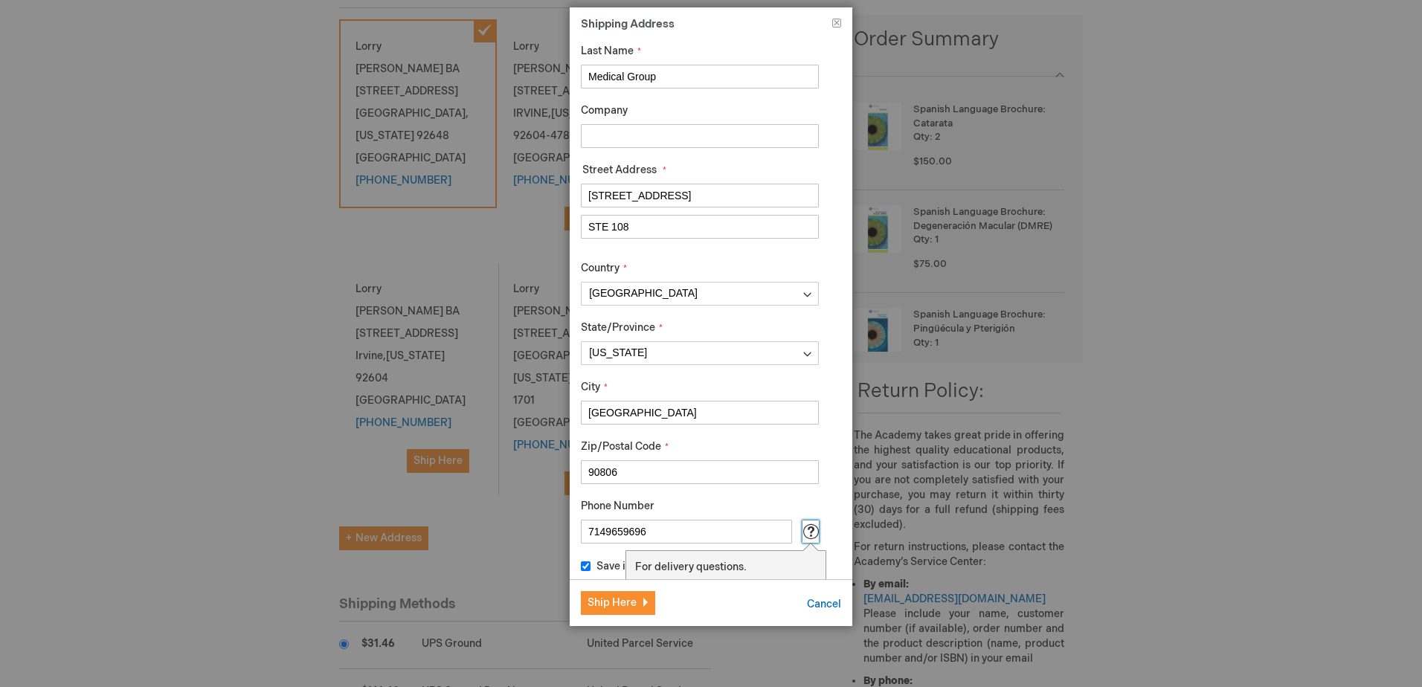
scroll to position [79, 0]
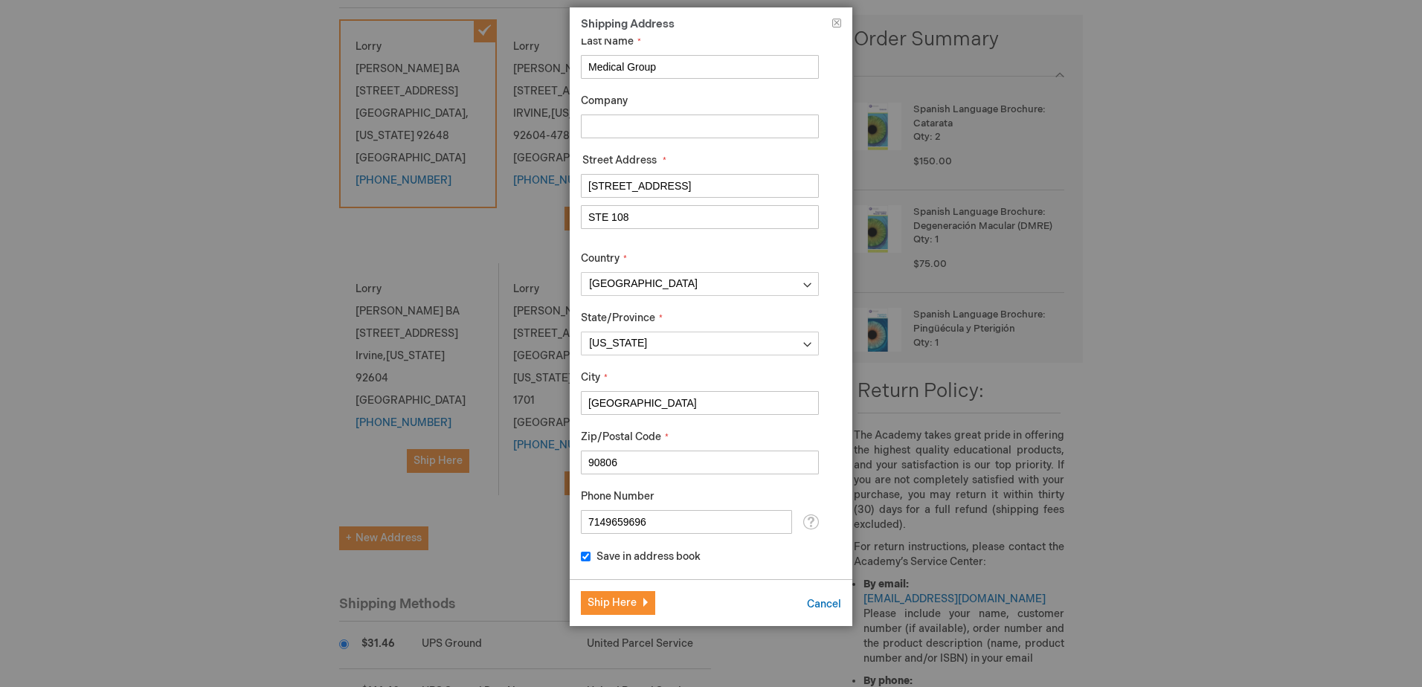
click at [831, 504] on div "First Name Beach Eye Last Name Medical Group Company Street Address Street Addr…" at bounding box center [711, 309] width 283 height 541
click at [634, 603] on span "Ship Here" at bounding box center [612, 603] width 49 height 13
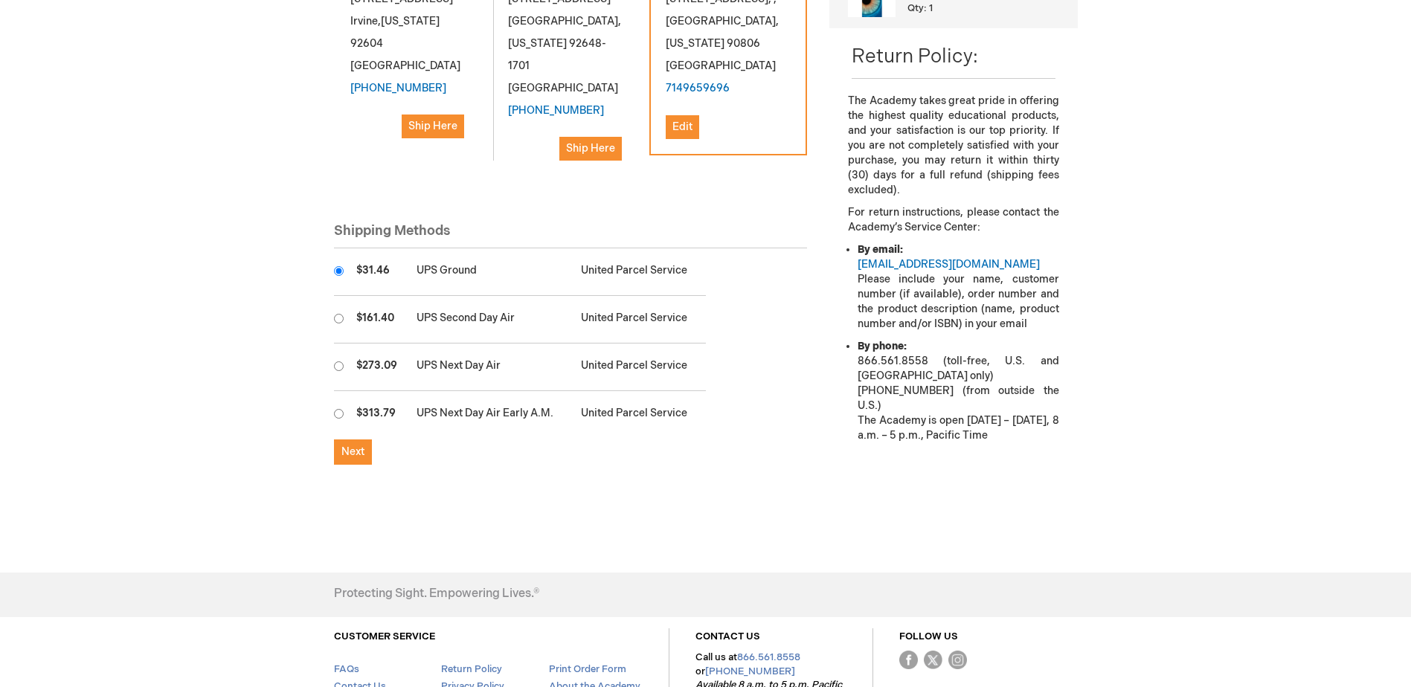
scroll to position [595, 0]
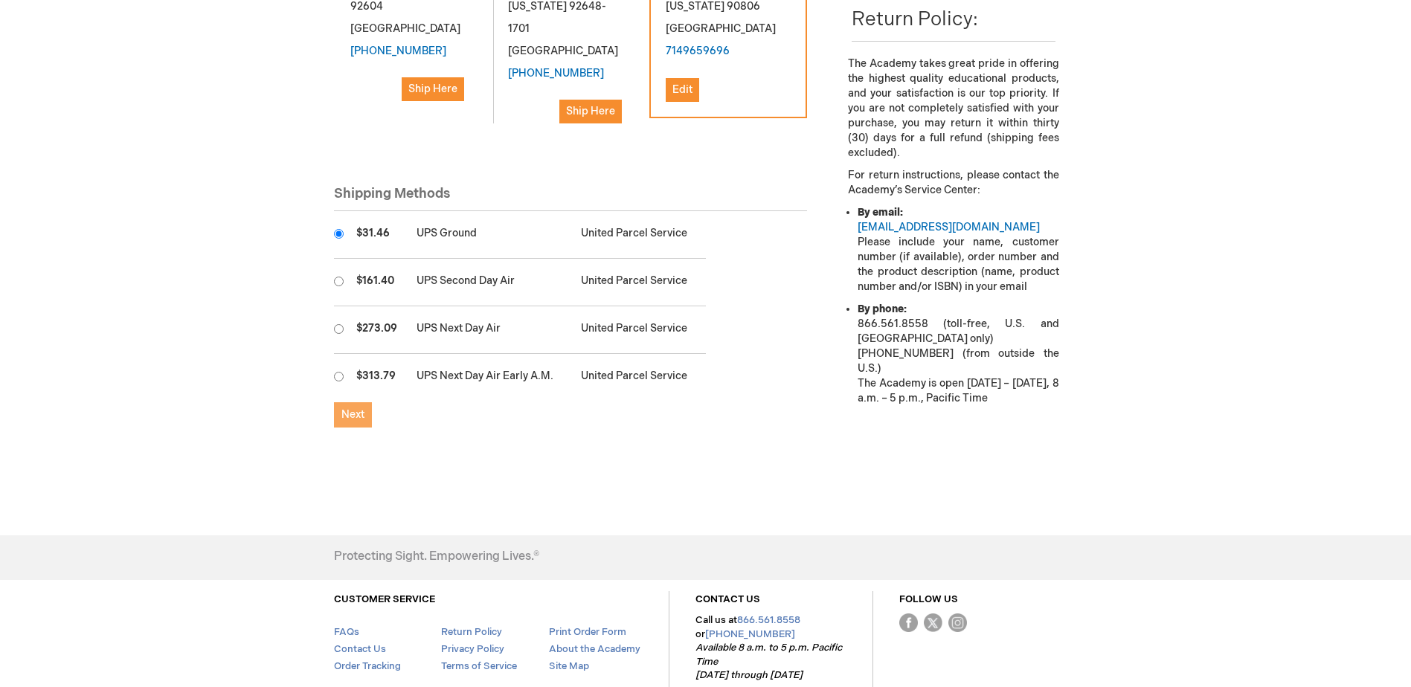
click at [352, 427] on button "Next" at bounding box center [353, 414] width 38 height 25
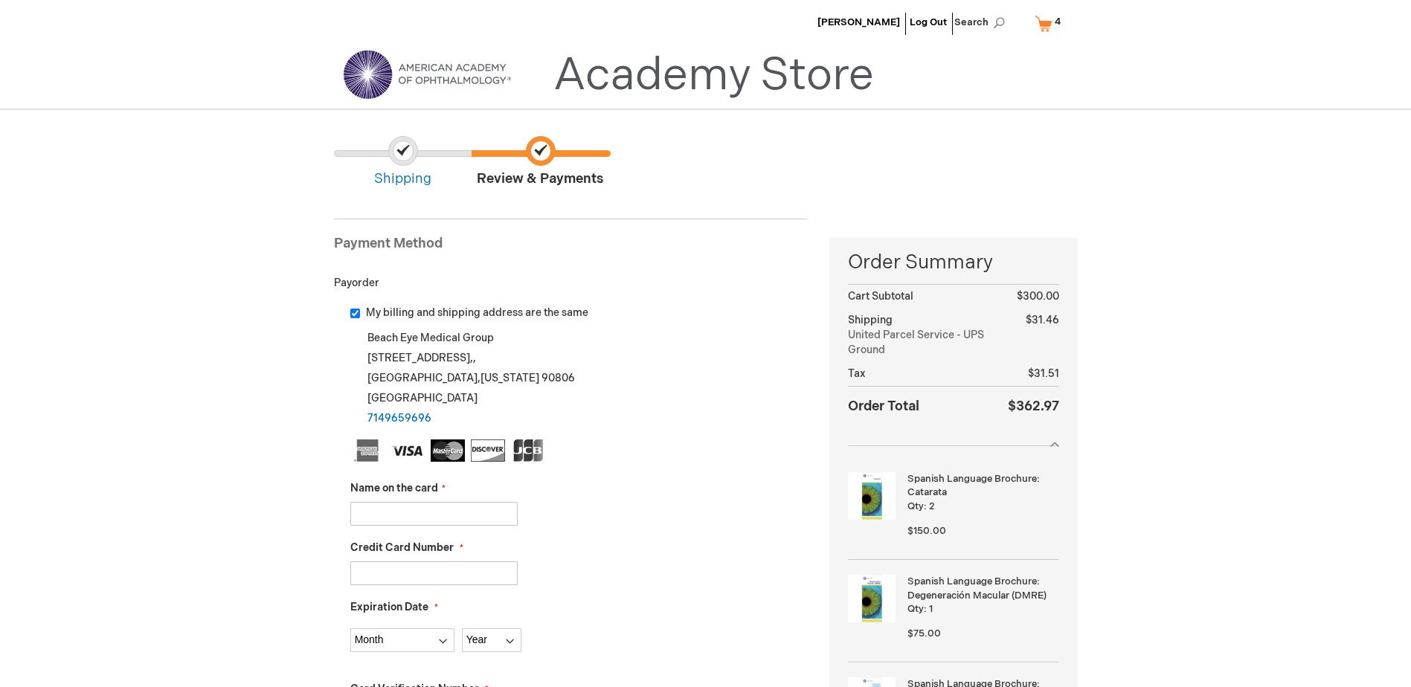
click at [452, 518] on input "Name on the card" at bounding box center [433, 514] width 167 height 24
type input "Alice Youn"
type input "5474151914804742"
select select "3"
select select "2029"
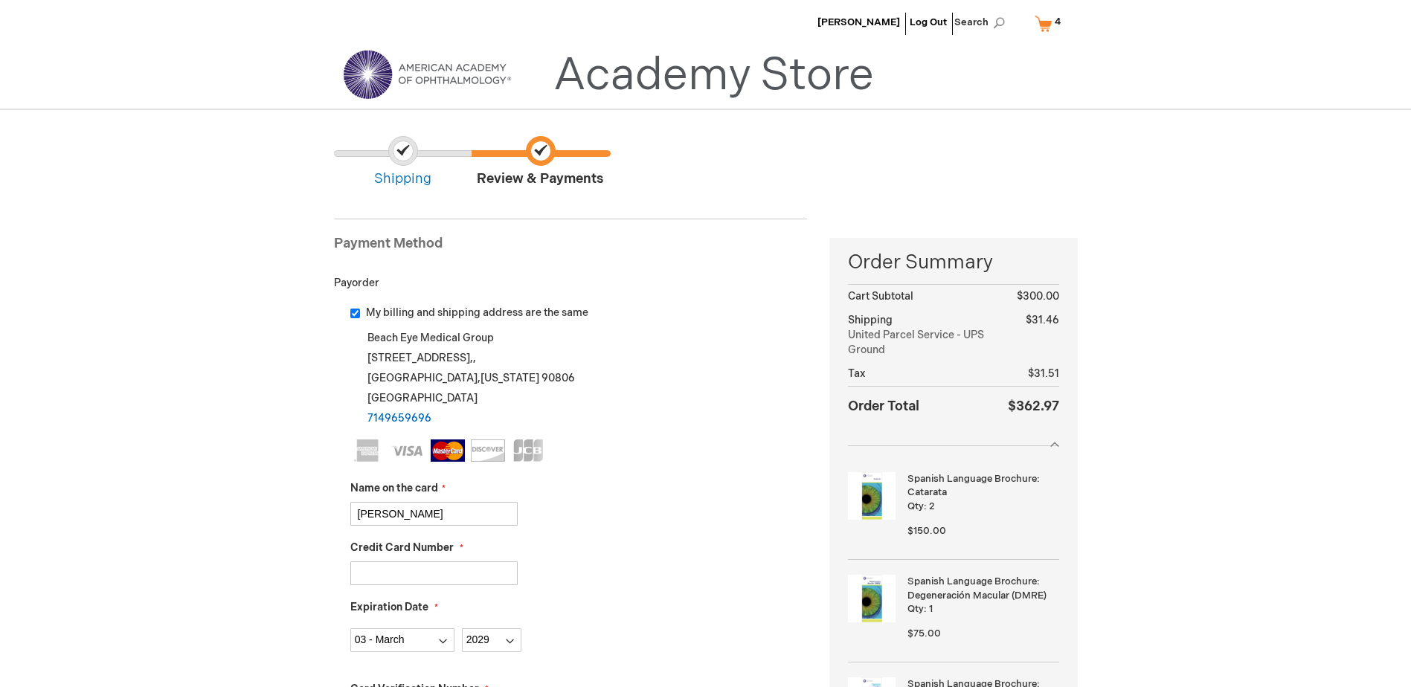
click at [718, 519] on div "Alice Youn" at bounding box center [579, 514] width 458 height 24
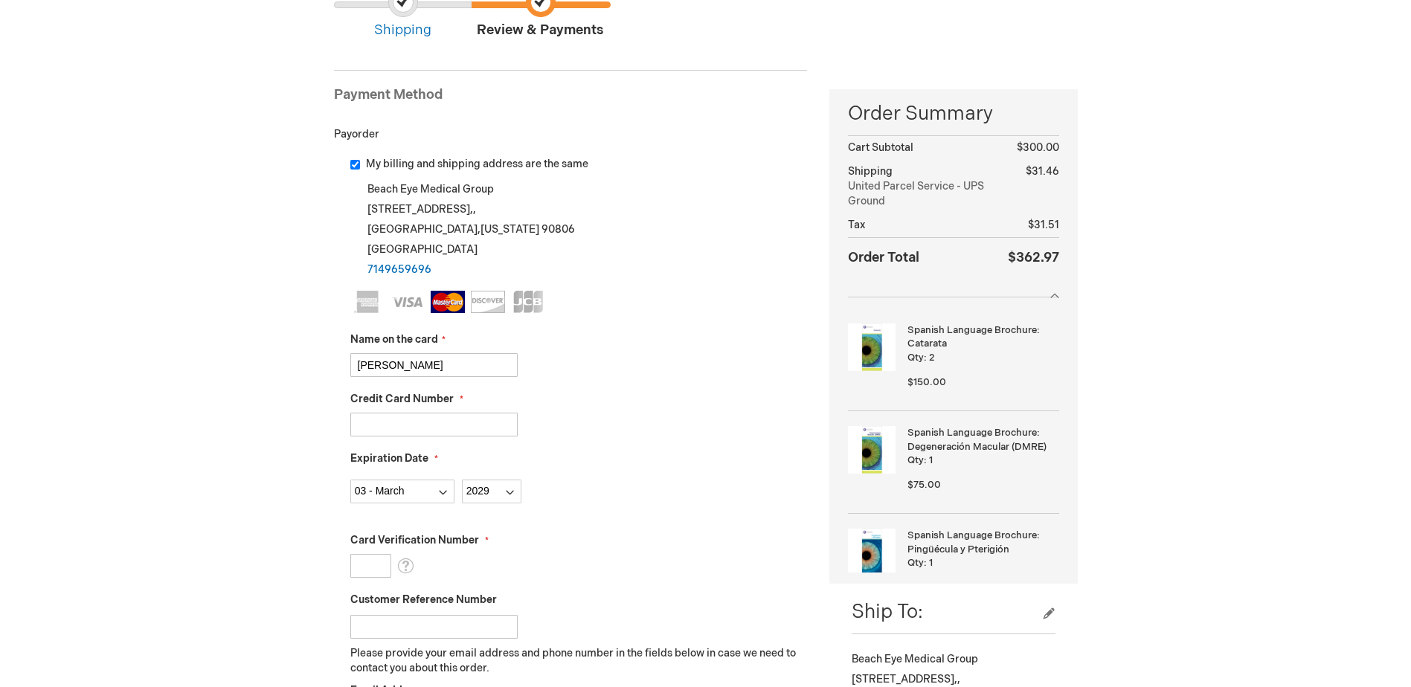
scroll to position [298, 0]
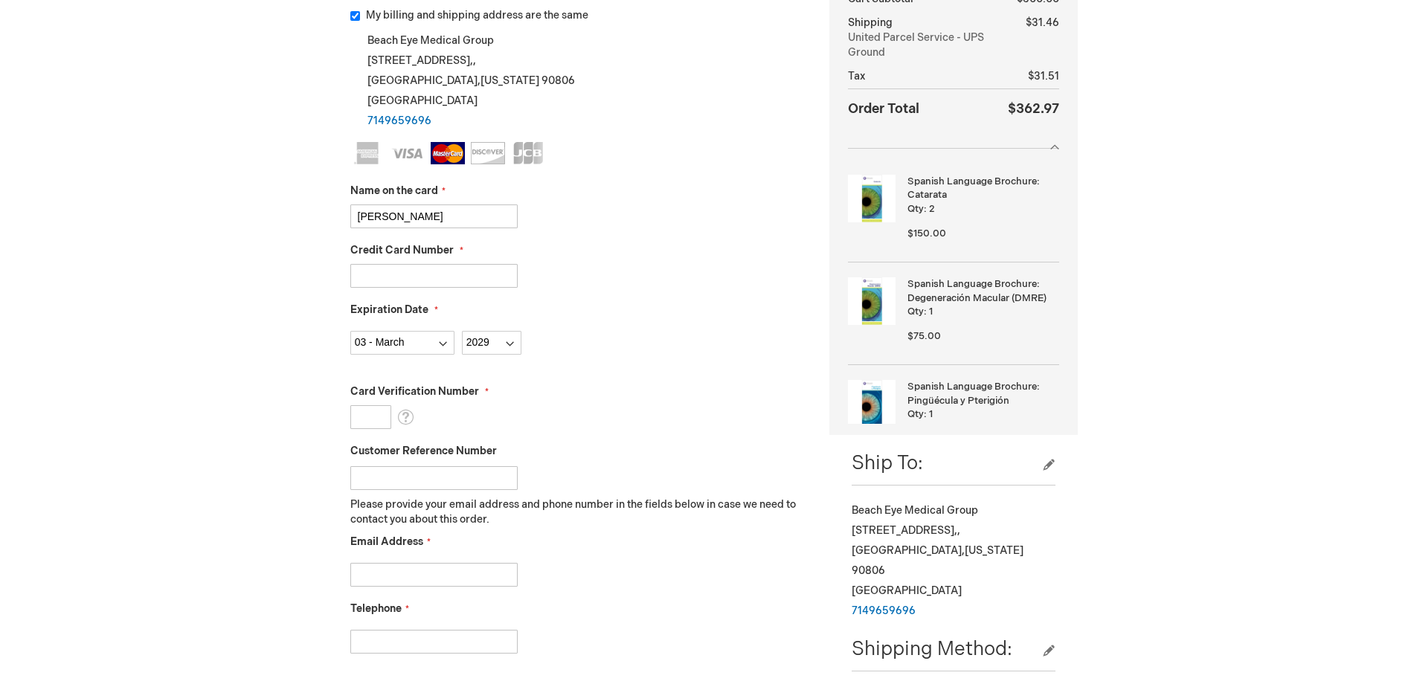
click at [362, 417] on input "Card Verification Number" at bounding box center [370, 417] width 41 height 24
type input "550"
click at [629, 387] on label "Card Verification Number" at bounding box center [579, 392] width 458 height 15
click at [391, 405] on input "550" at bounding box center [370, 417] width 41 height 24
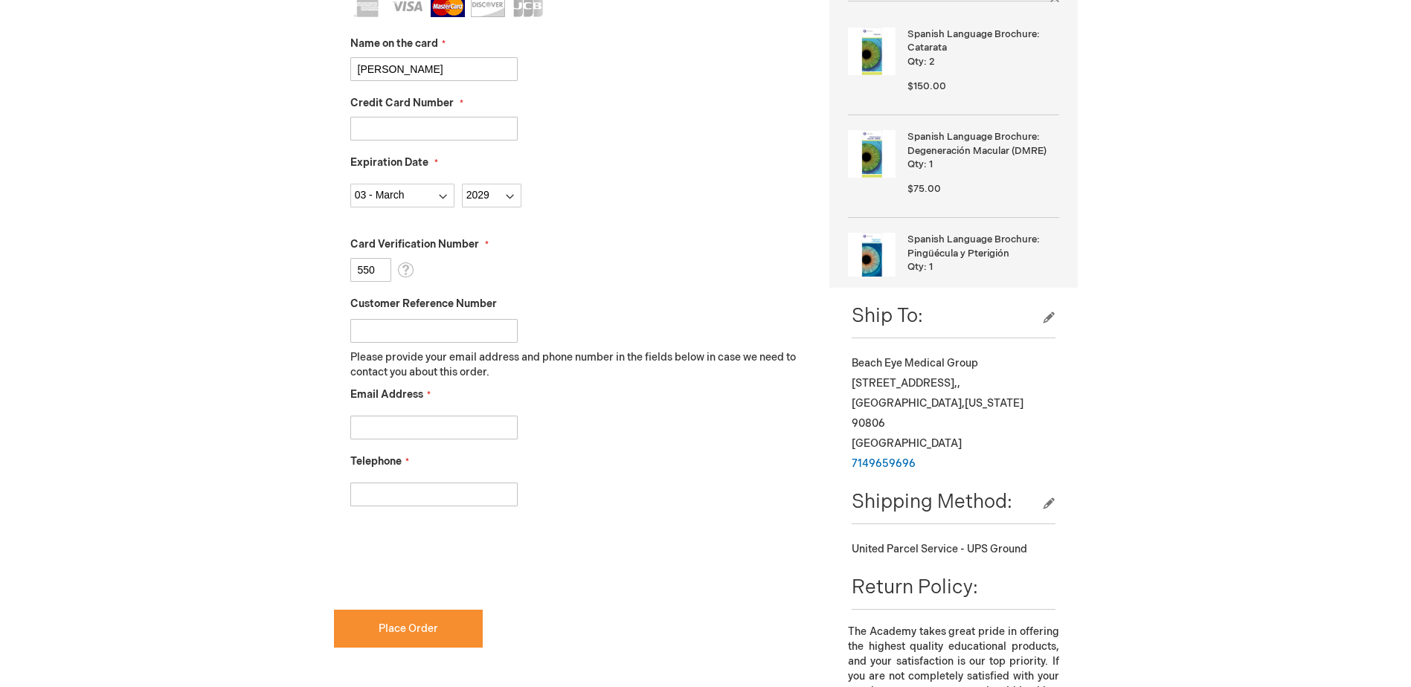
scroll to position [446, 0]
click at [425, 339] on input "Customer Reference Number" at bounding box center [433, 330] width 167 height 24
click at [410, 423] on input "Email Address" at bounding box center [433, 426] width 167 height 24
type input "paulina@beacheye.com"
type input "714-965-9696"
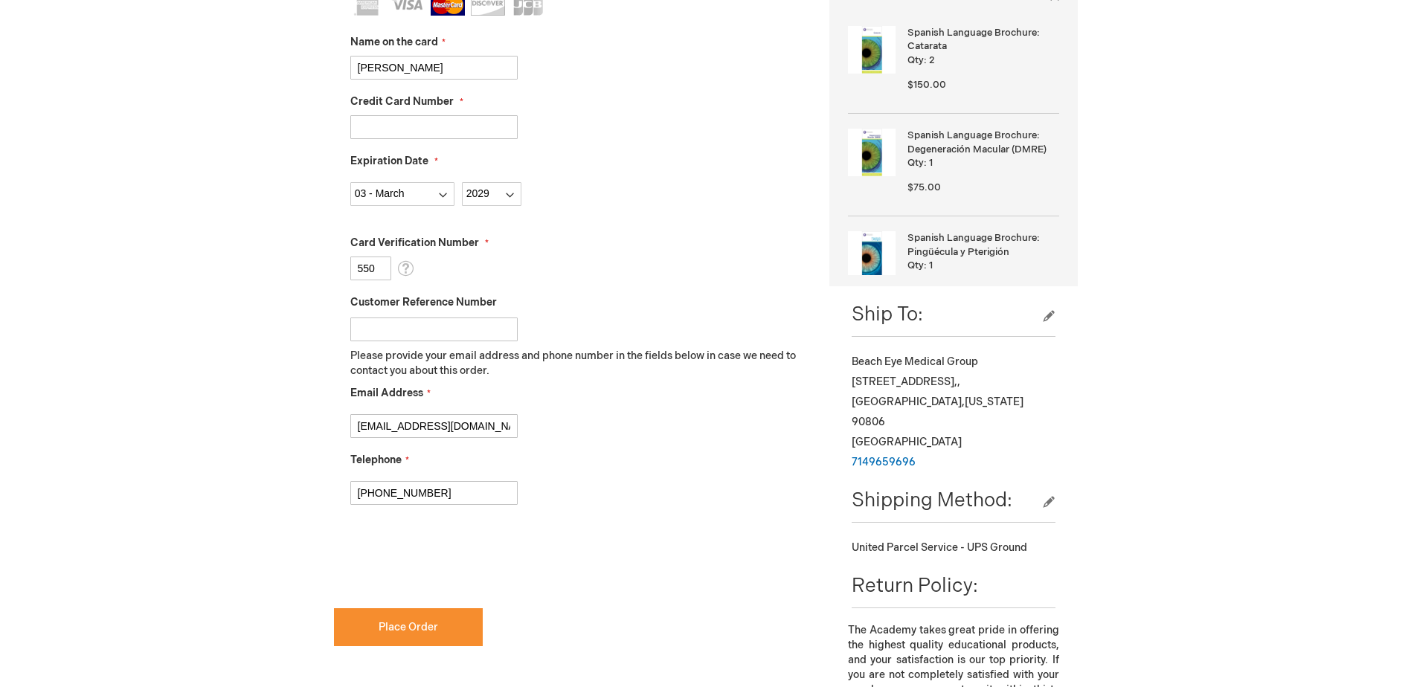
checkbox input "true"
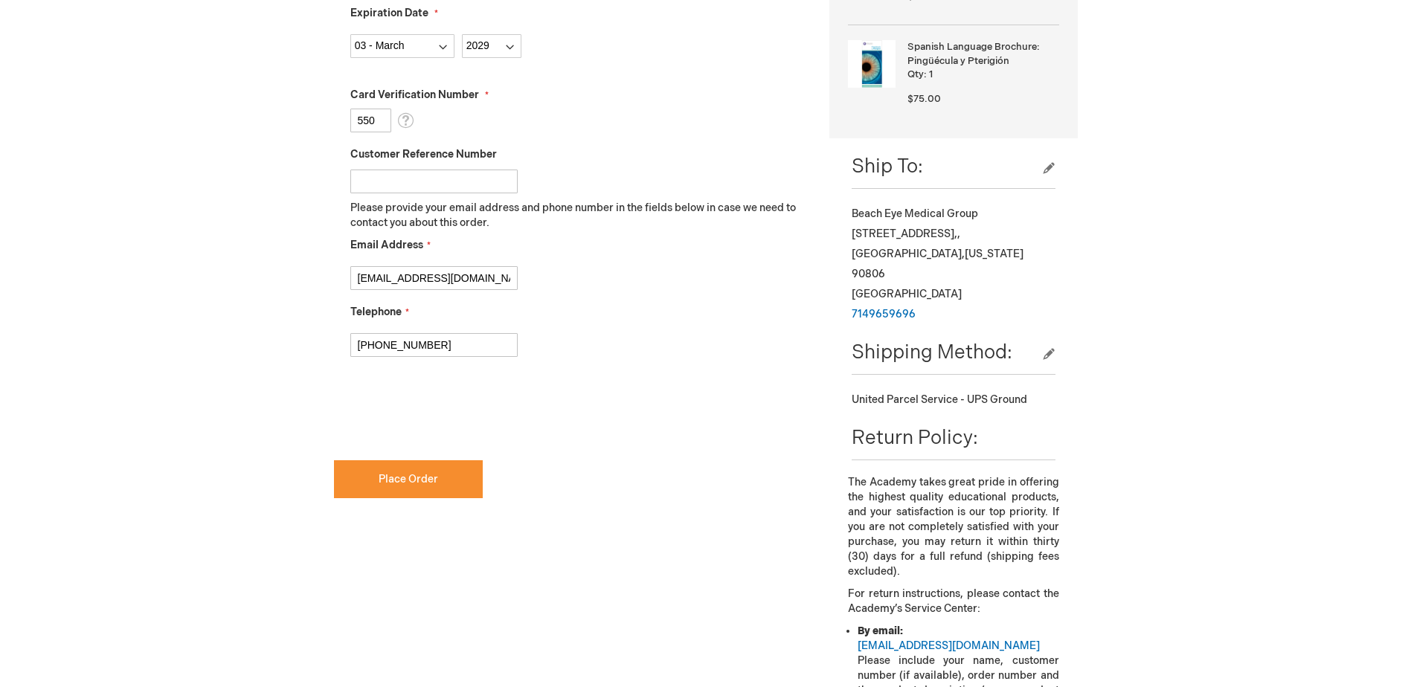
scroll to position [595, 0]
click at [441, 476] on button "Place Order" at bounding box center [408, 479] width 149 height 38
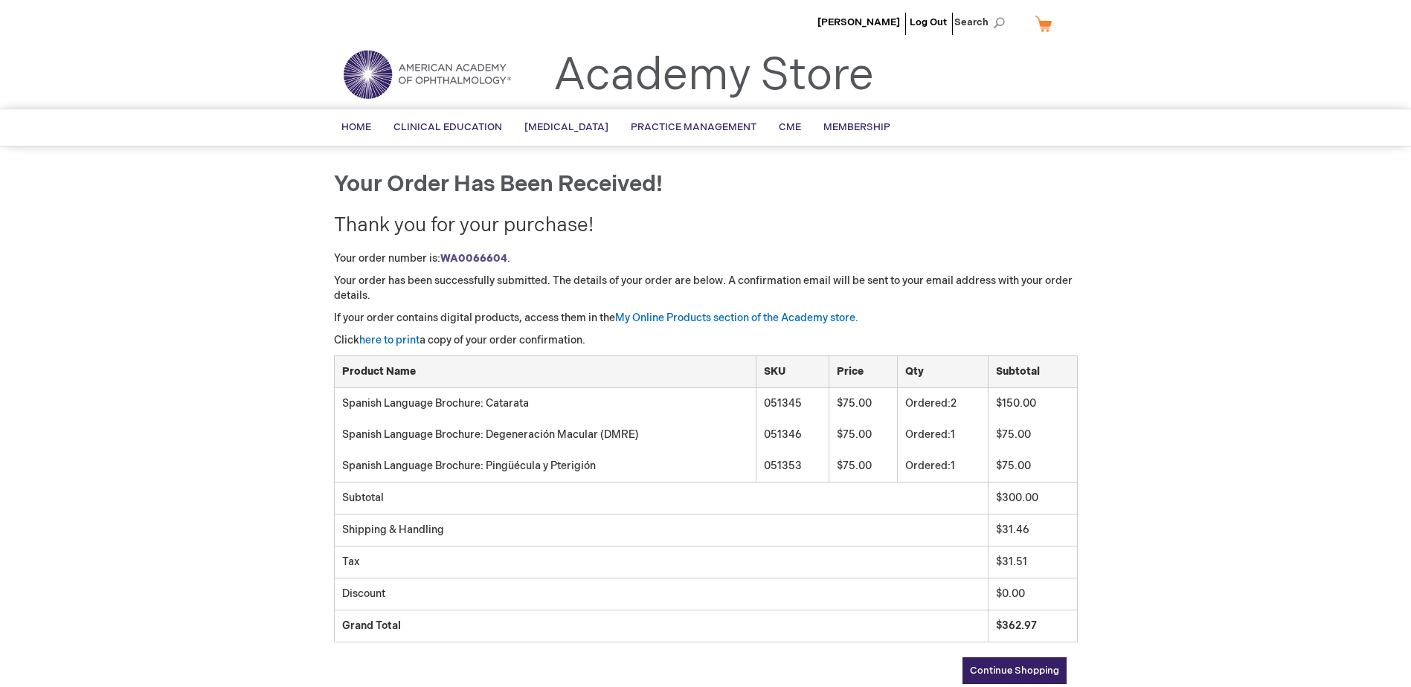
click at [241, 309] on div "[PERSON_NAME] Log Out Search My Cart CLOSE RECENTLY ADDED ITEM(S) Close There a…" at bounding box center [705, 484] width 1411 height 969
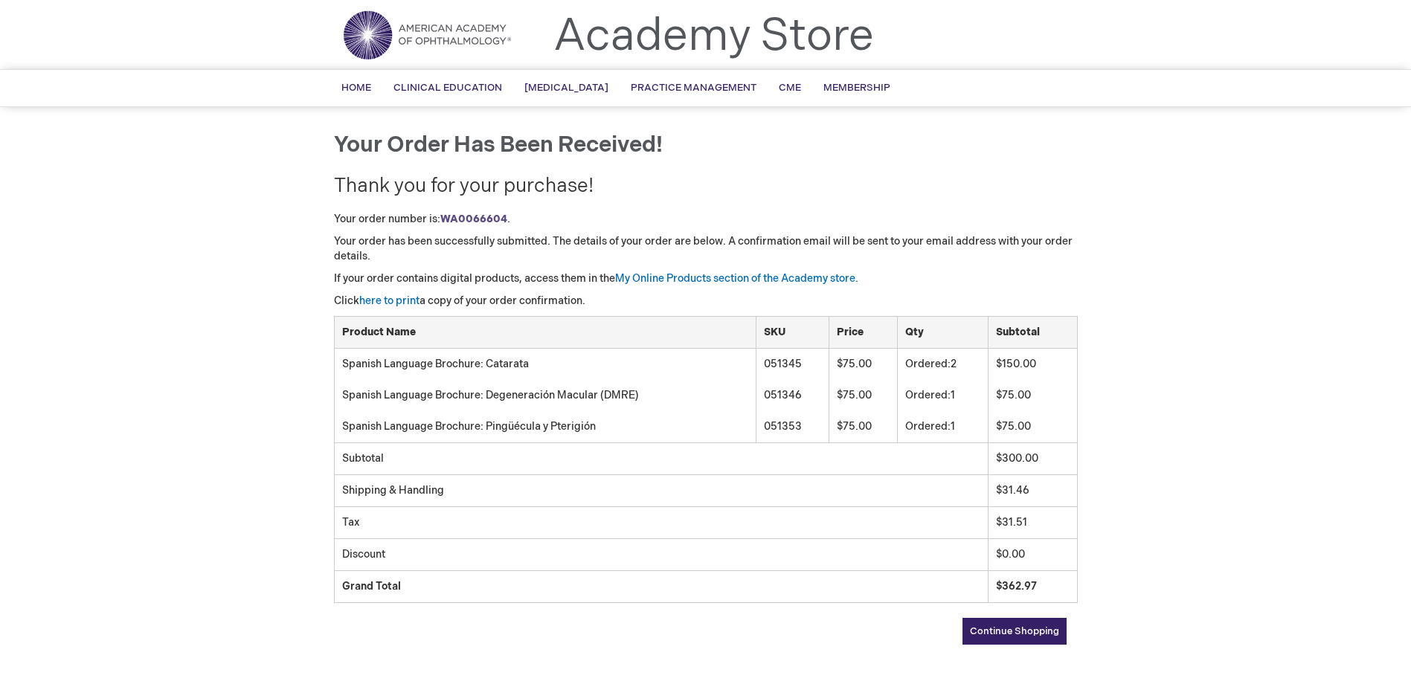
scroll to position [74, 0]
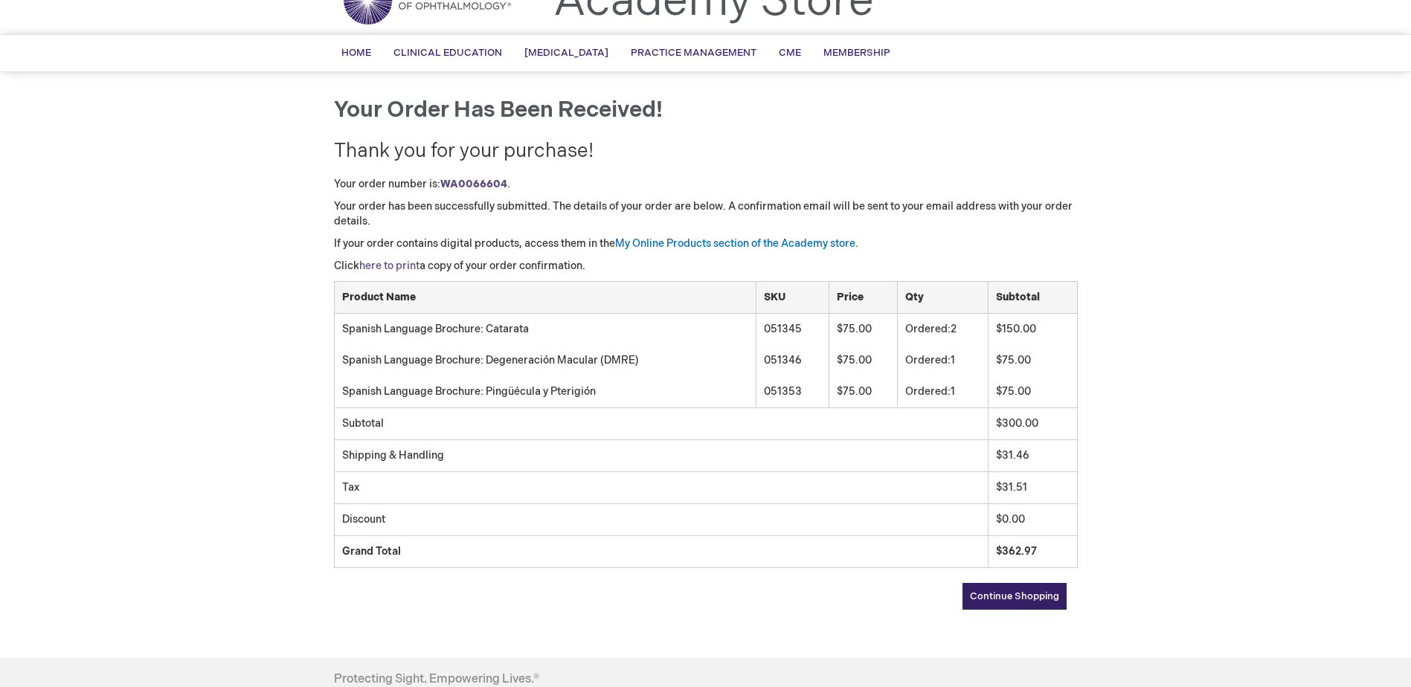
click at [412, 271] on link "here to print" at bounding box center [389, 266] width 60 height 13
